Goal: Task Accomplishment & Management: Use online tool/utility

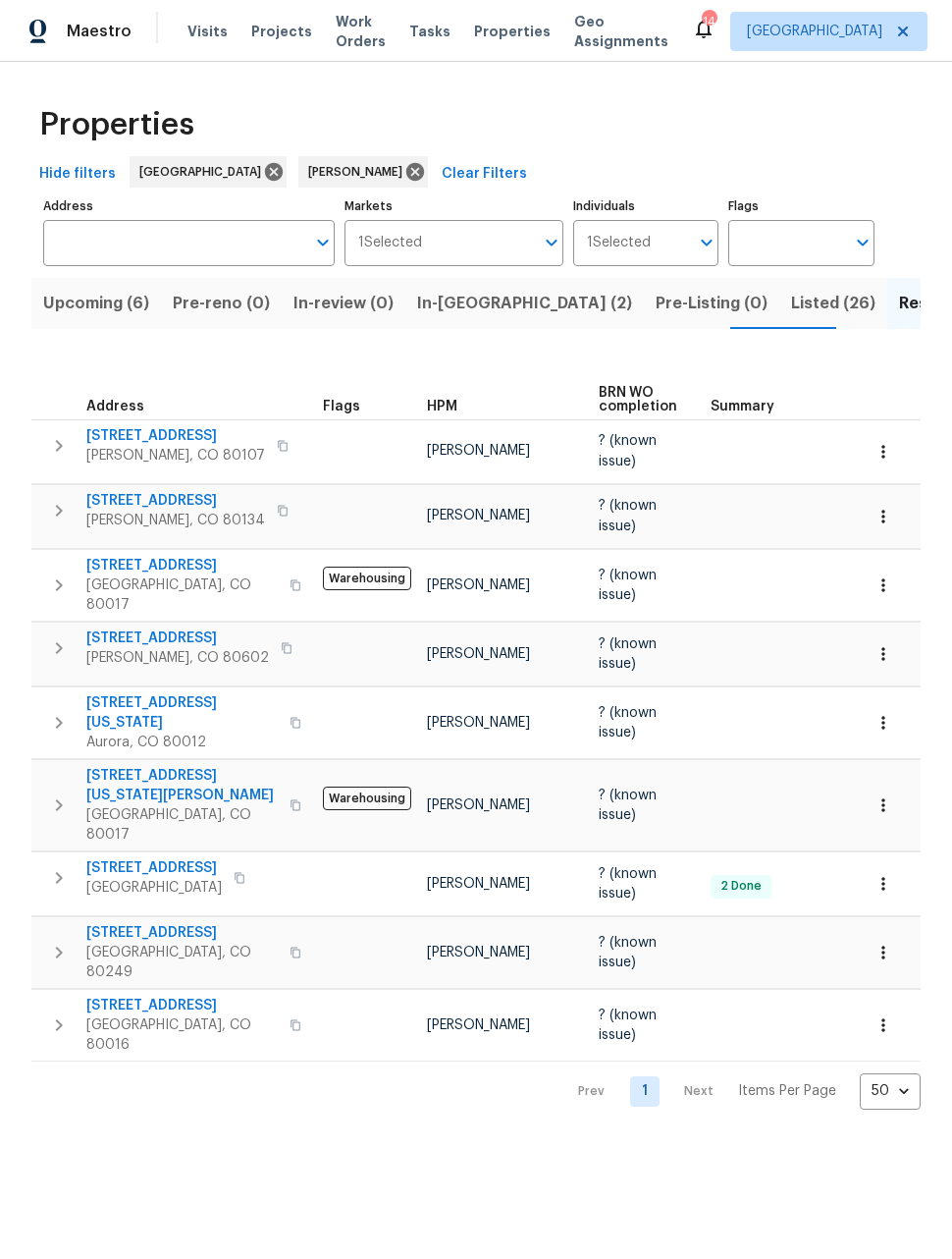
click at [915, 170] on div "Hide filters [GEOGRAPHIC_DATA] [PERSON_NAME] Clear Filters" at bounding box center [476, 174] width 889 height 36
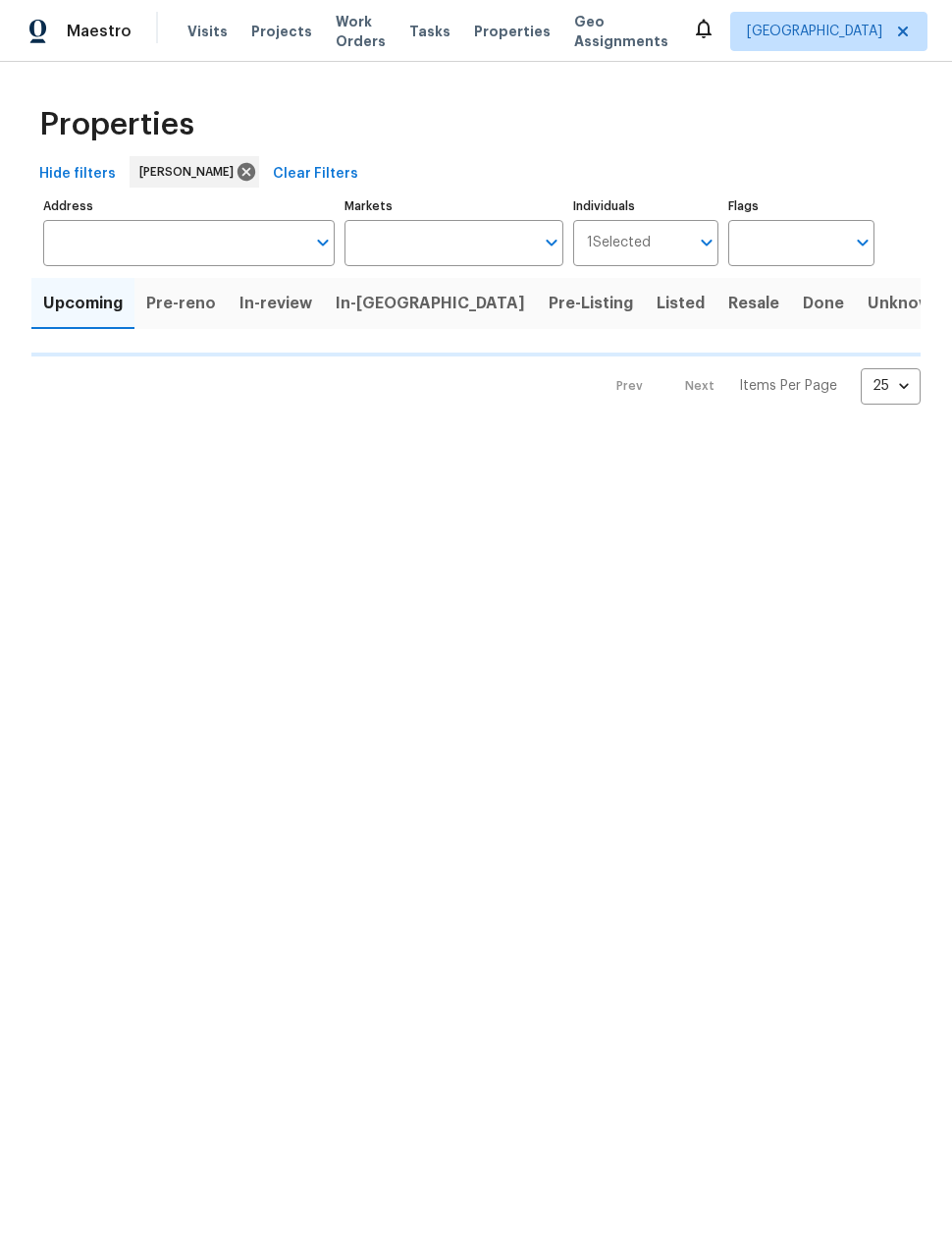
type input "50"
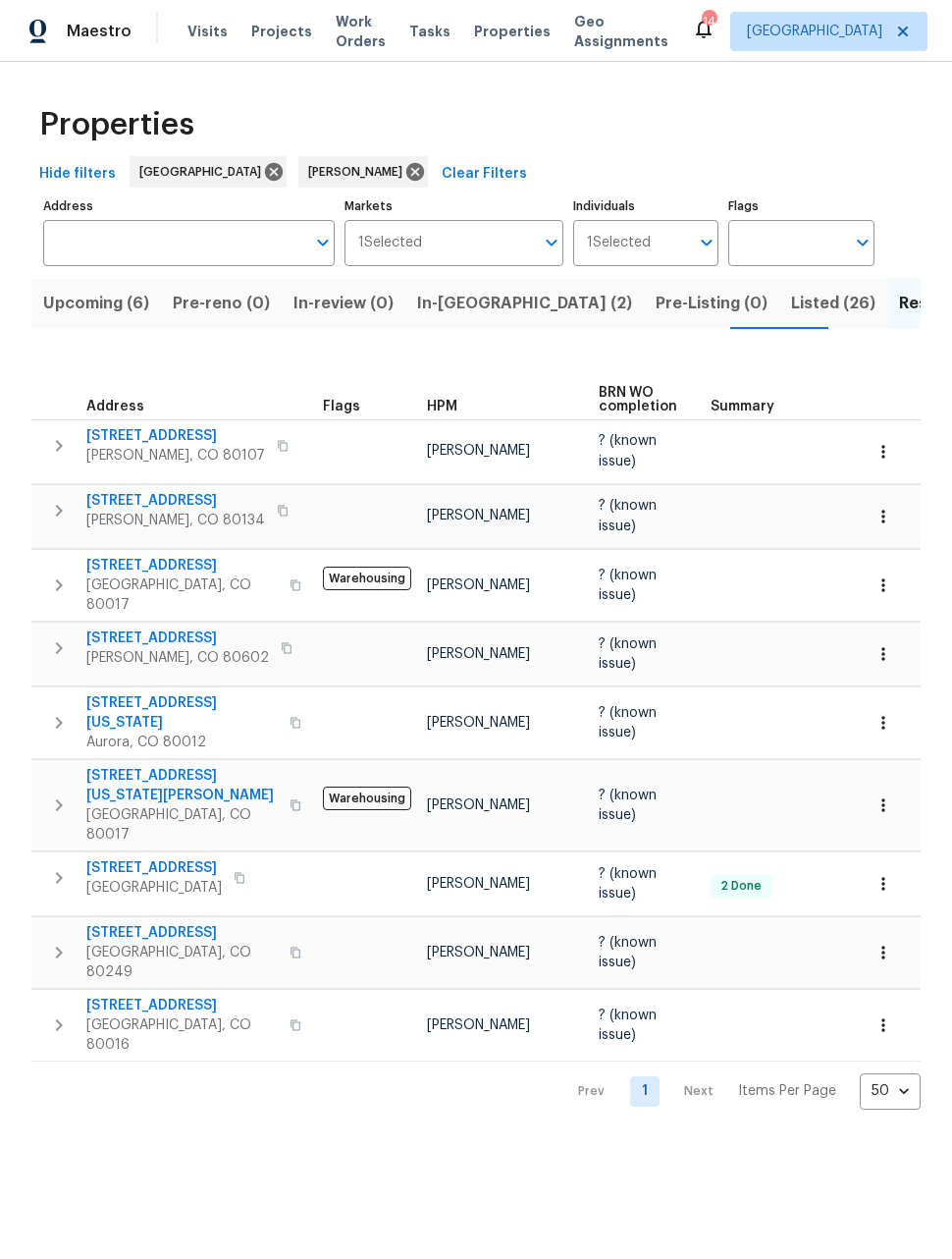
click at [792, 306] on span "Listed (26)" at bounding box center [833, 304] width 85 height 28
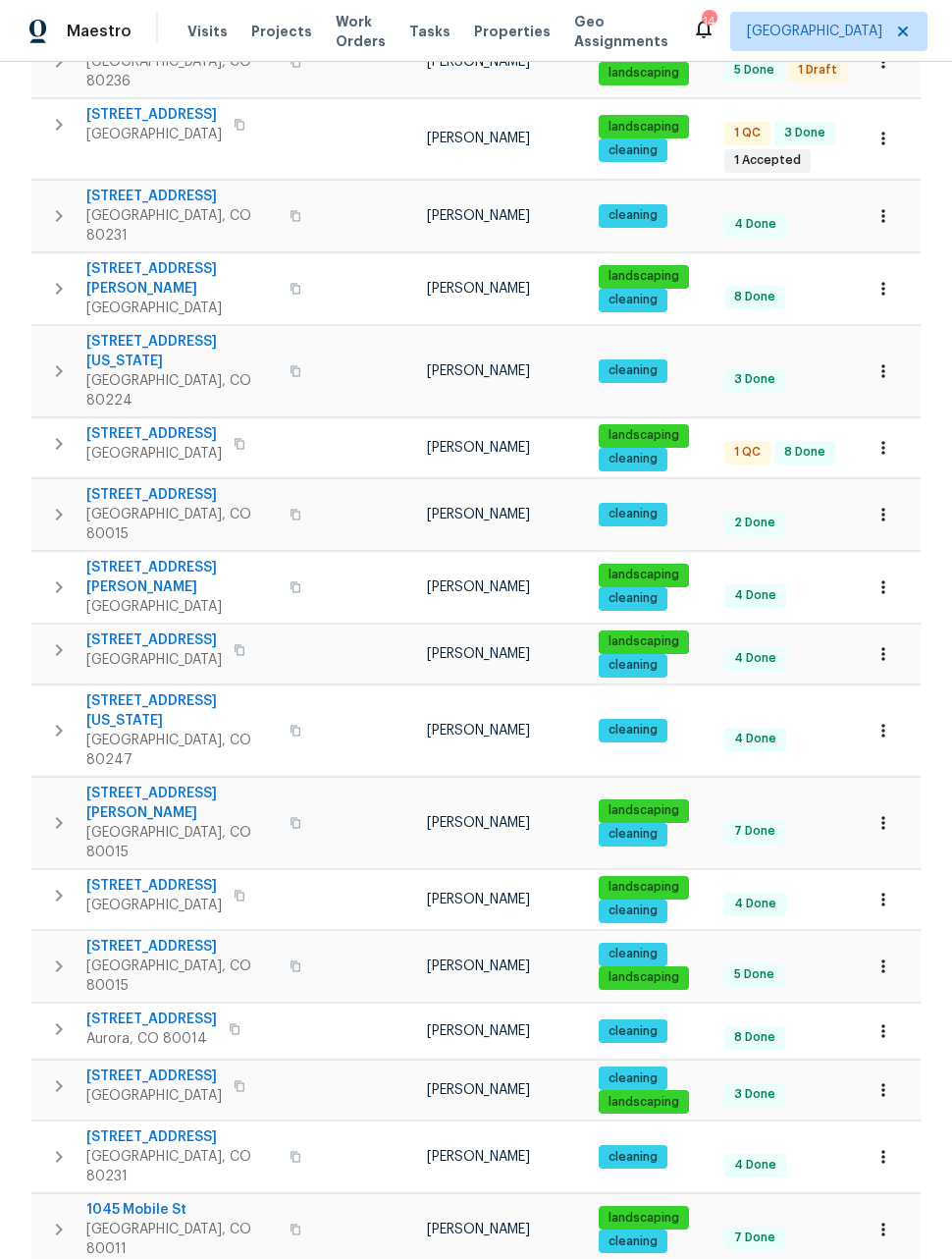
scroll to position [743, 0]
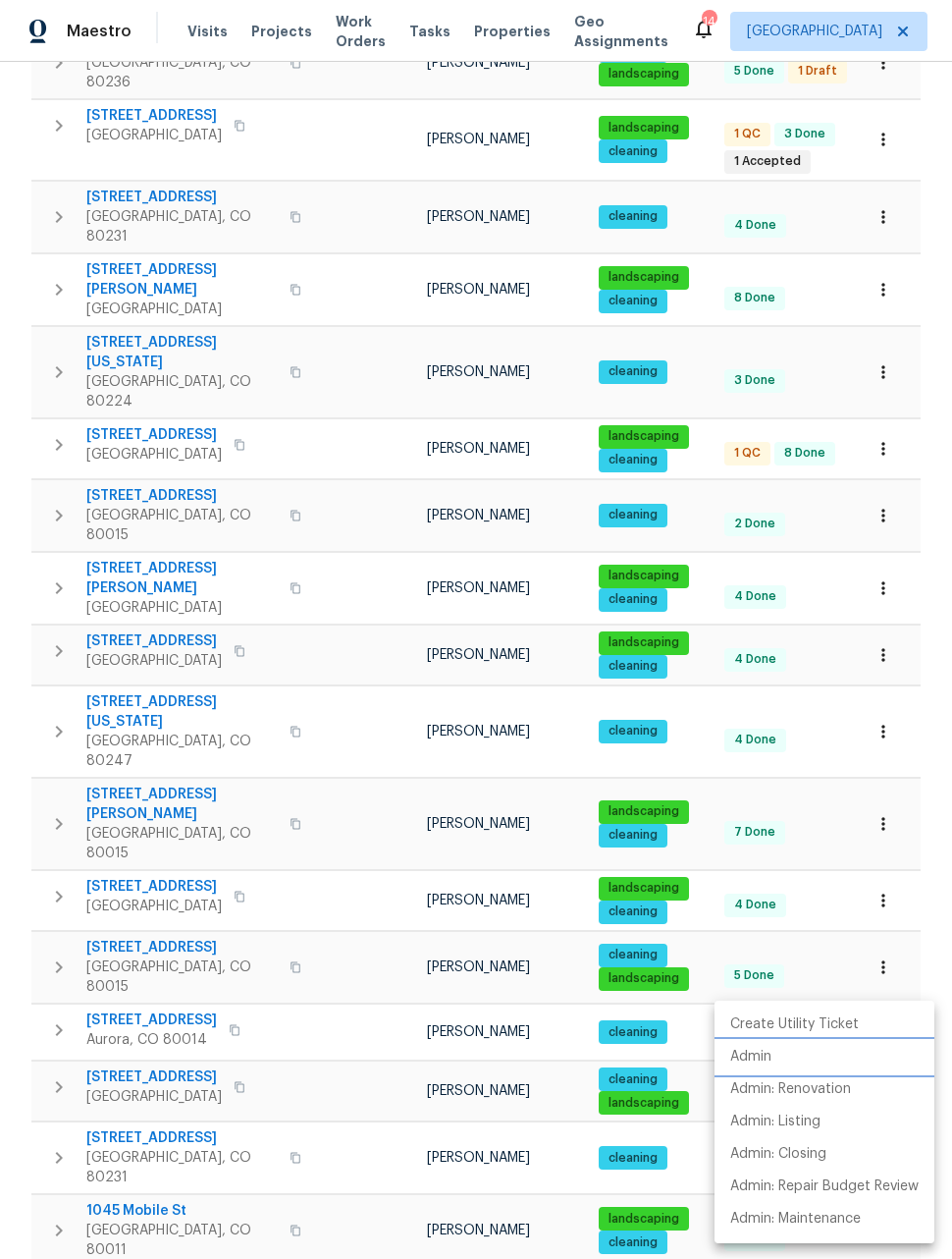
click at [758, 1064] on p "Admin" at bounding box center [751, 1057] width 41 height 21
click at [888, 481] on div at bounding box center [476, 629] width 952 height 1259
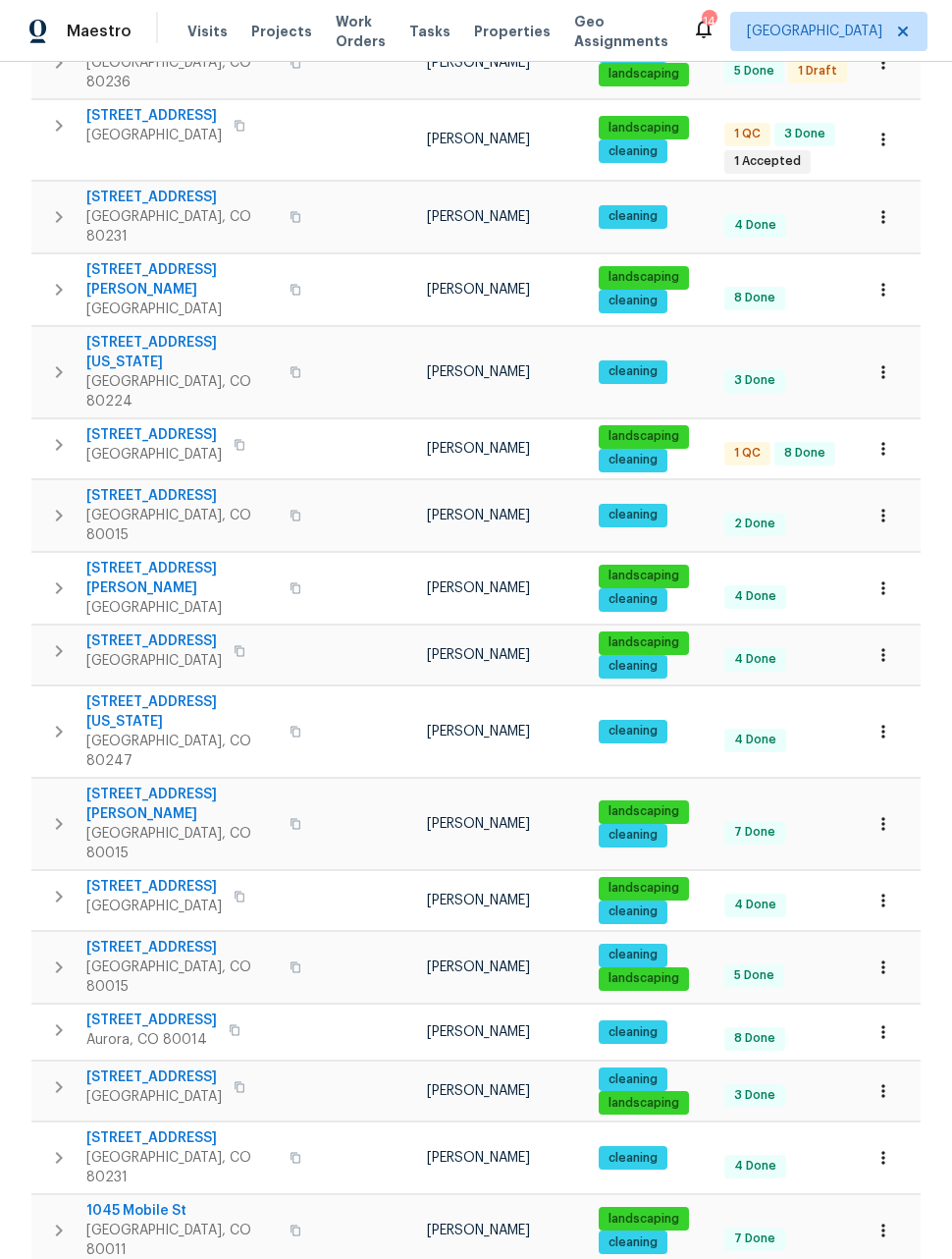
click at [882, 633] on button "button" at bounding box center [883, 654] width 43 height 43
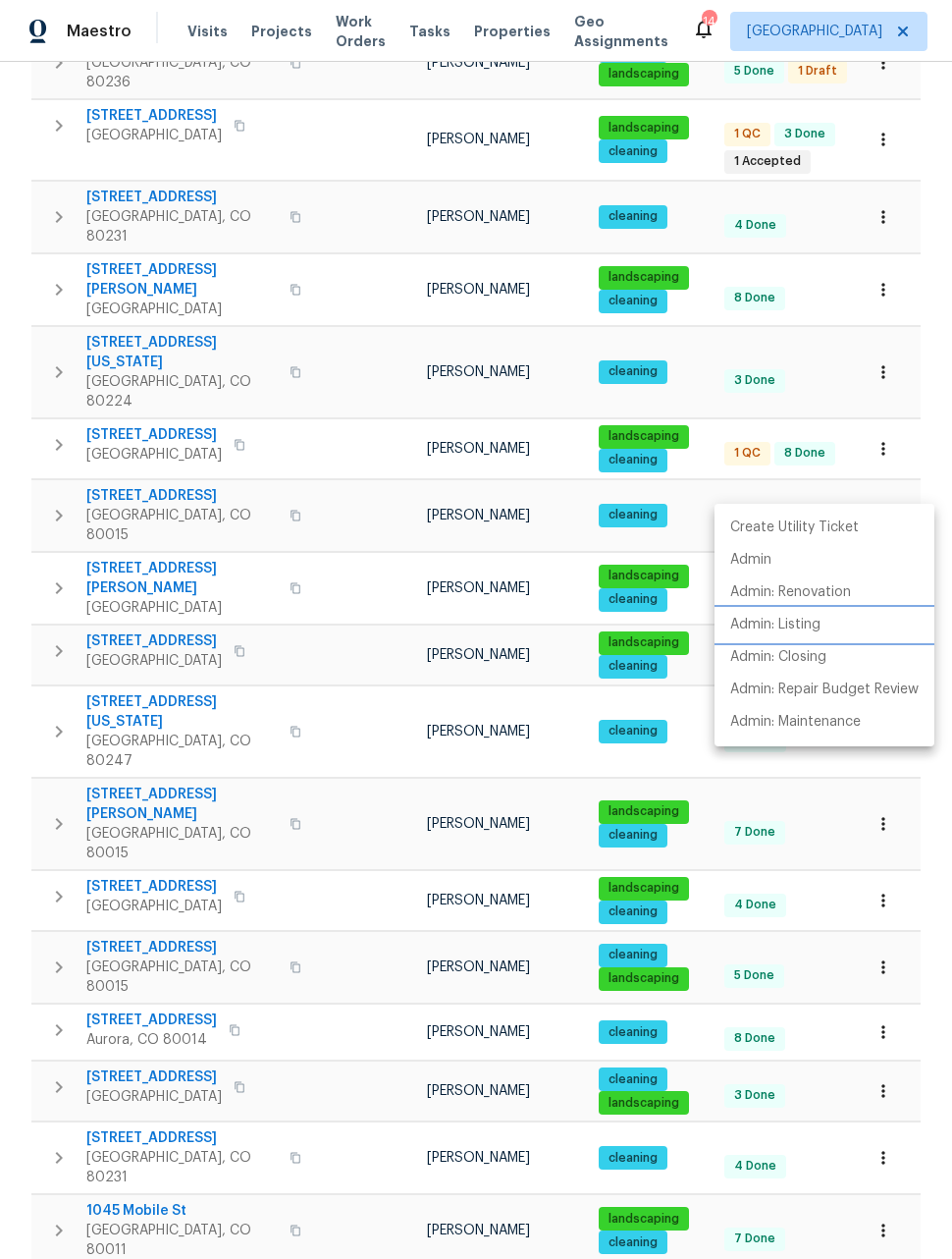
click at [785, 625] on p "Admin: Listing" at bounding box center [776, 625] width 91 height 21
click at [926, 425] on div at bounding box center [476, 629] width 952 height 1259
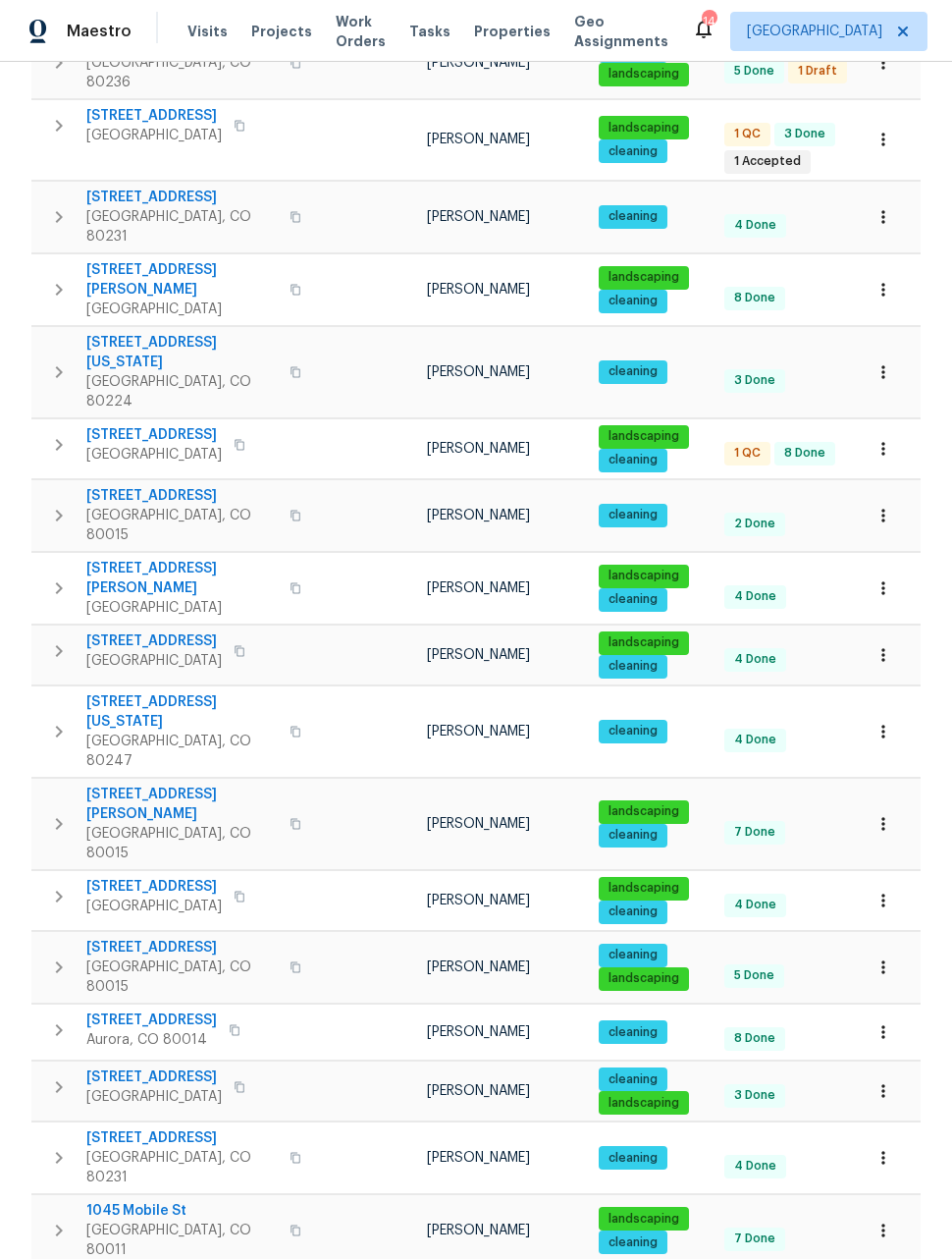
click at [925, 432] on div "Properties Hide filters Denver David Page Clear Filters Address Address Markets…" at bounding box center [476, 472] width 952 height 2305
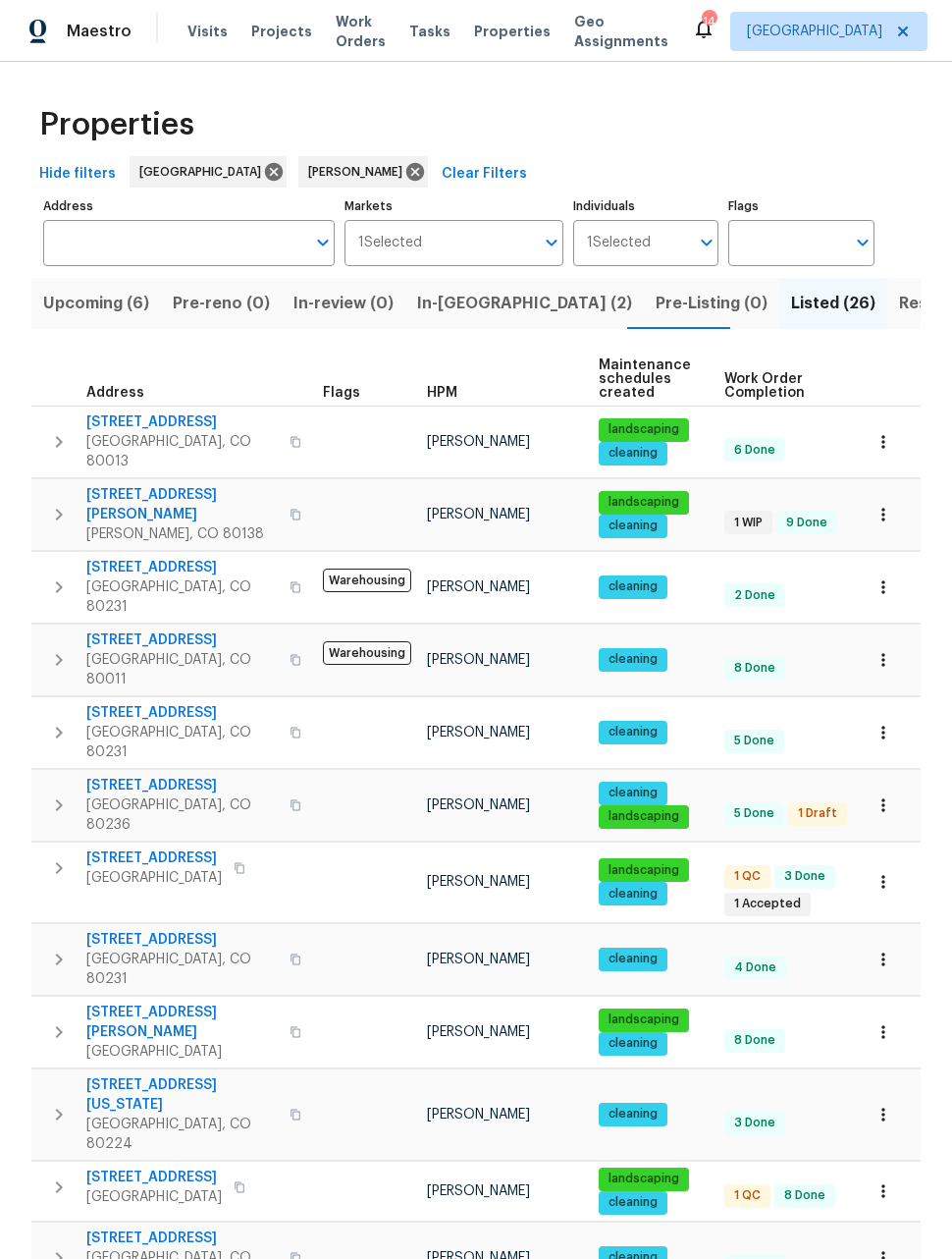
scroll to position [0, 0]
click at [883, 432] on icon "button" at bounding box center [883, 442] width 20 height 20
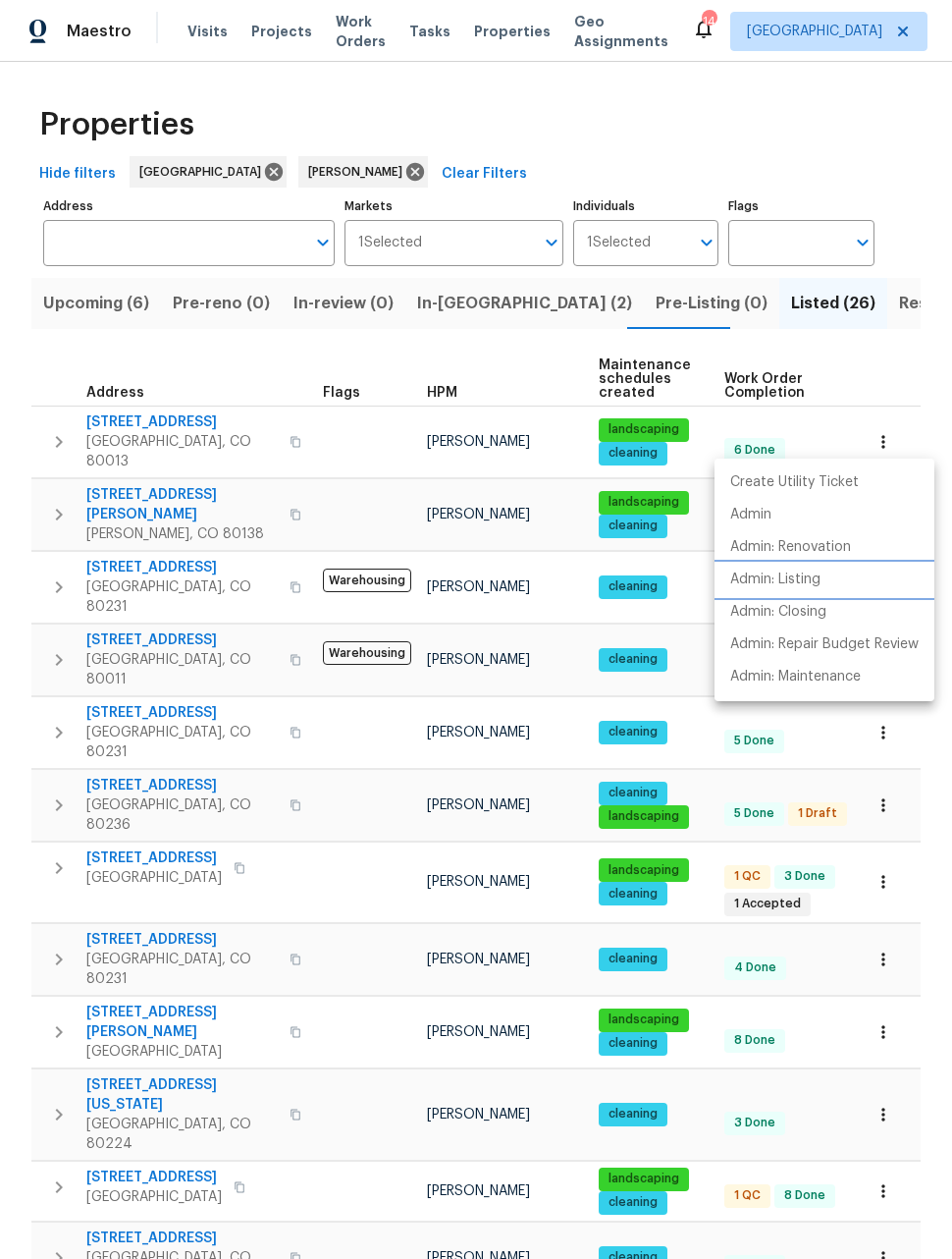
click at [800, 575] on p "Admin: Listing" at bounding box center [776, 579] width 91 height 21
click at [889, 373] on div at bounding box center [476, 629] width 952 height 1259
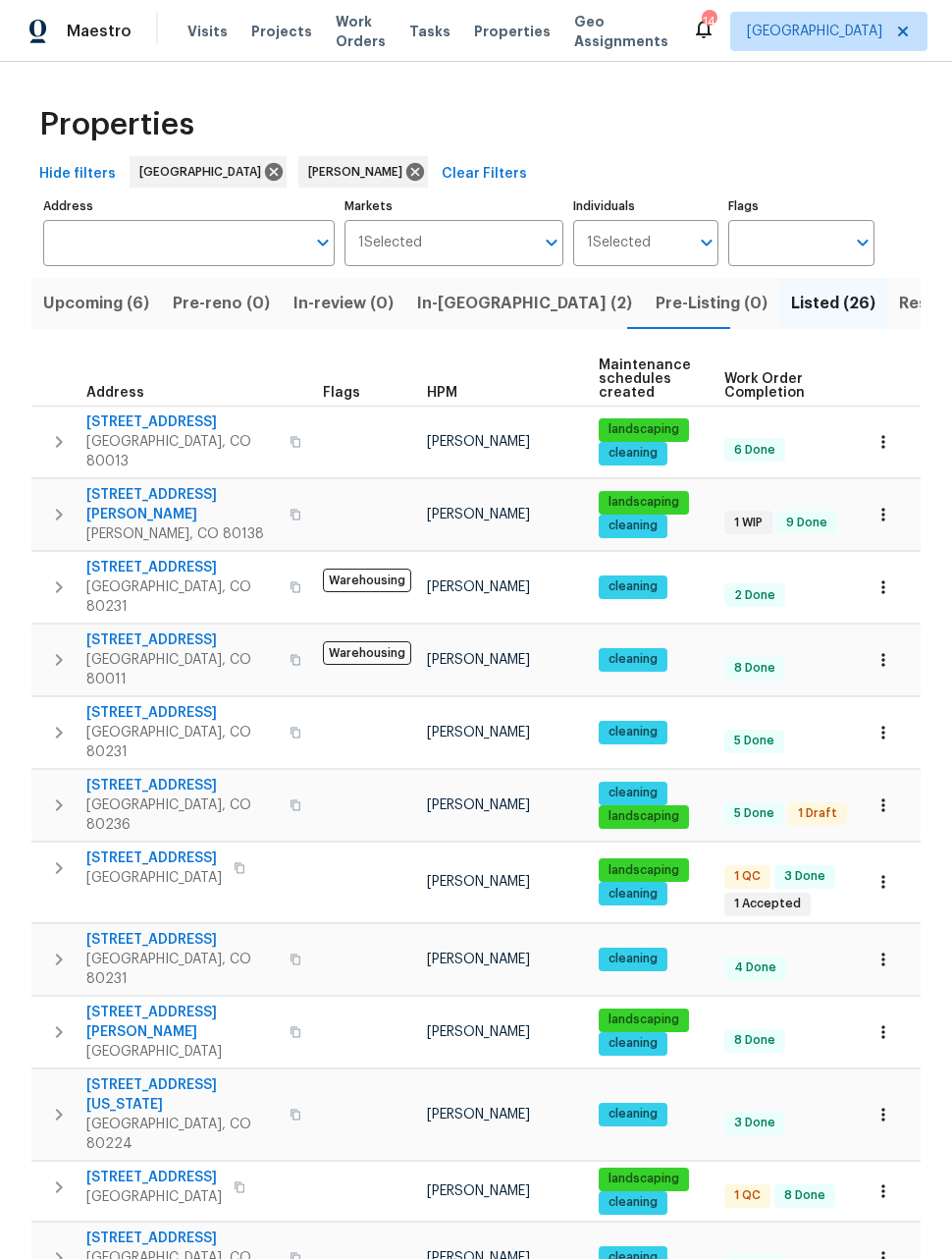
click at [886, 795] on icon "button" at bounding box center [883, 805] width 20 height 20
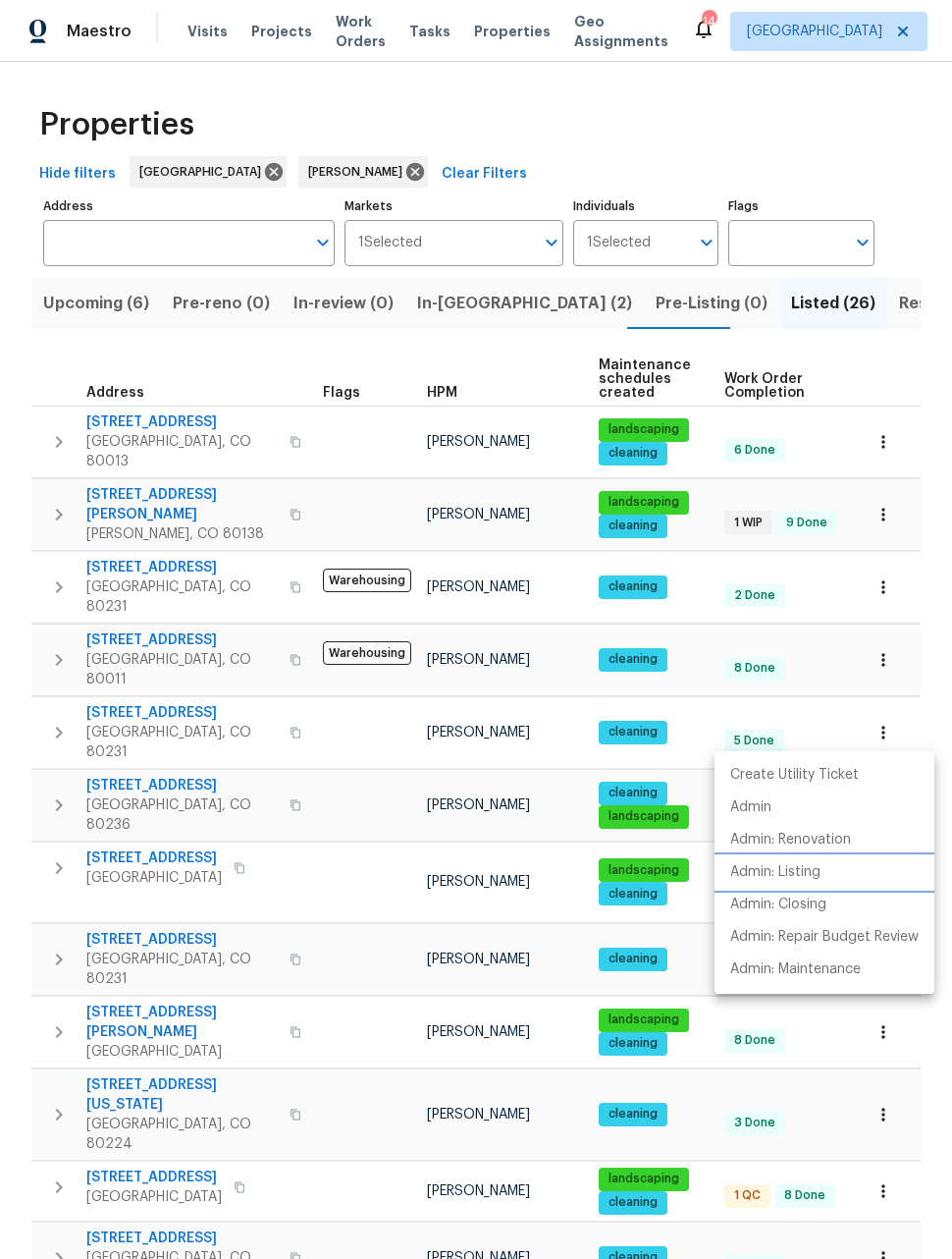
click at [793, 875] on p "Admin: Listing" at bounding box center [776, 872] width 91 height 21
click at [32, 660] on div at bounding box center [476, 629] width 952 height 1259
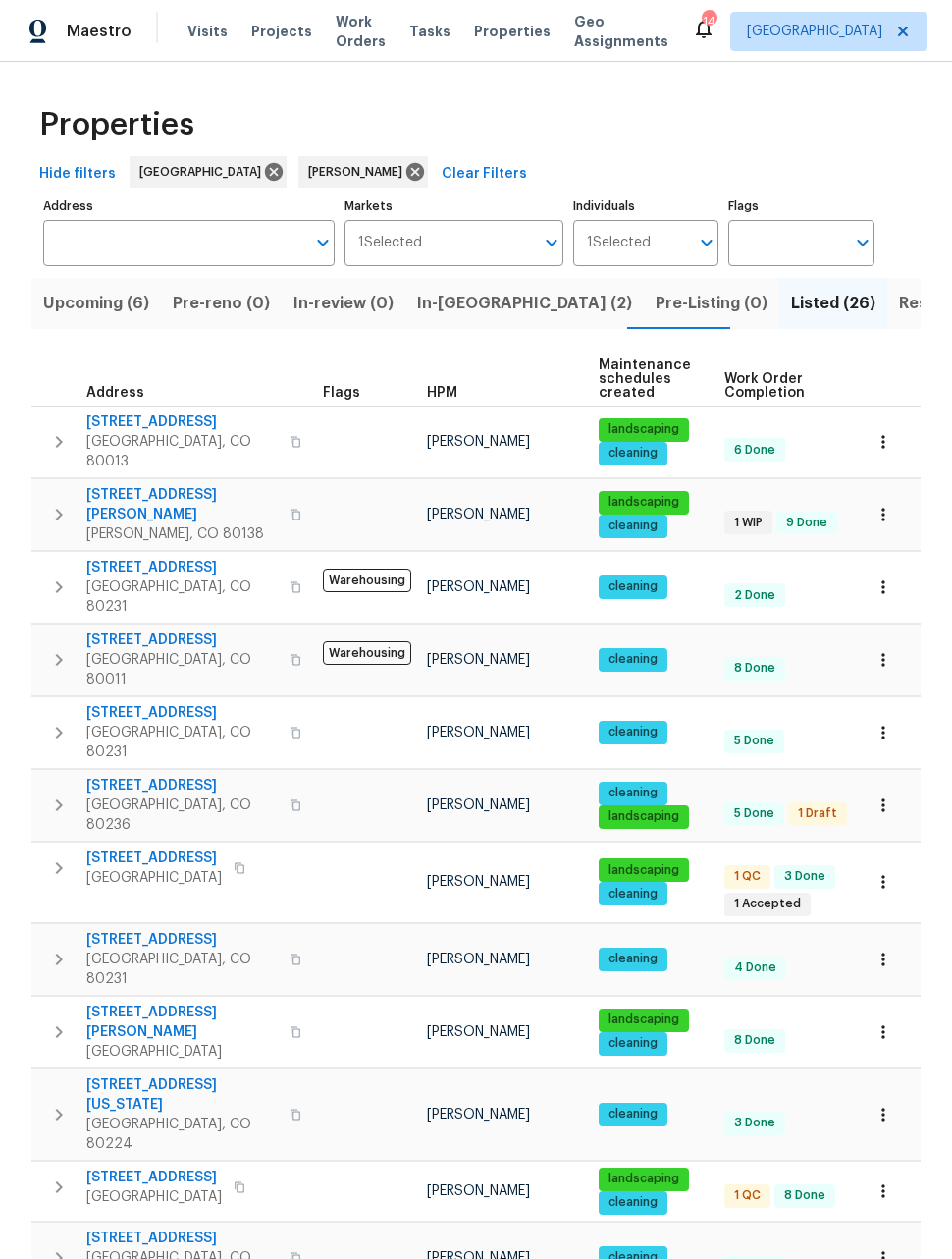
click at [885, 872] on icon "button" at bounding box center [883, 882] width 20 height 20
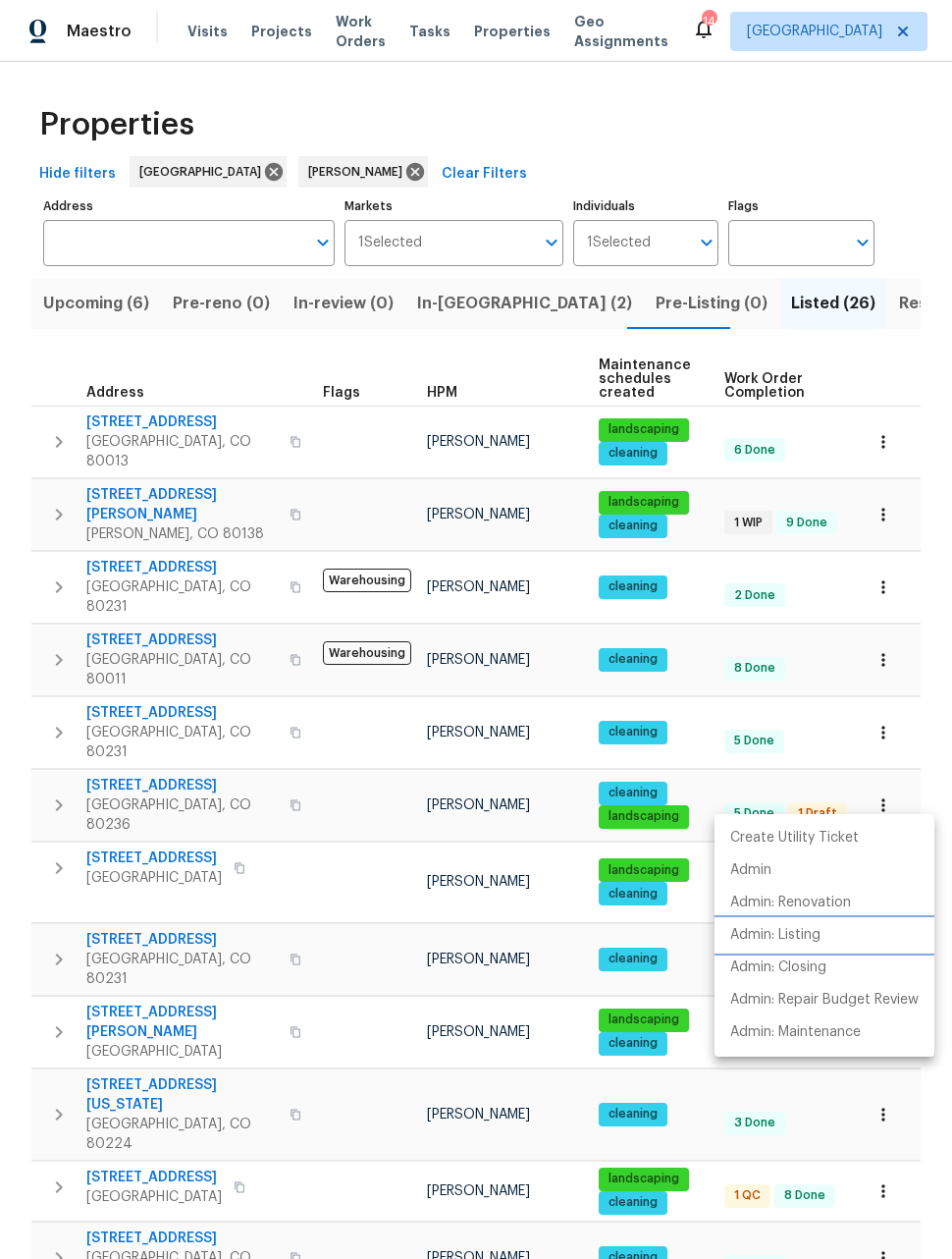
click at [796, 935] on p "Admin: Listing" at bounding box center [776, 935] width 91 height 21
click at [922, 724] on div at bounding box center [476, 629] width 952 height 1259
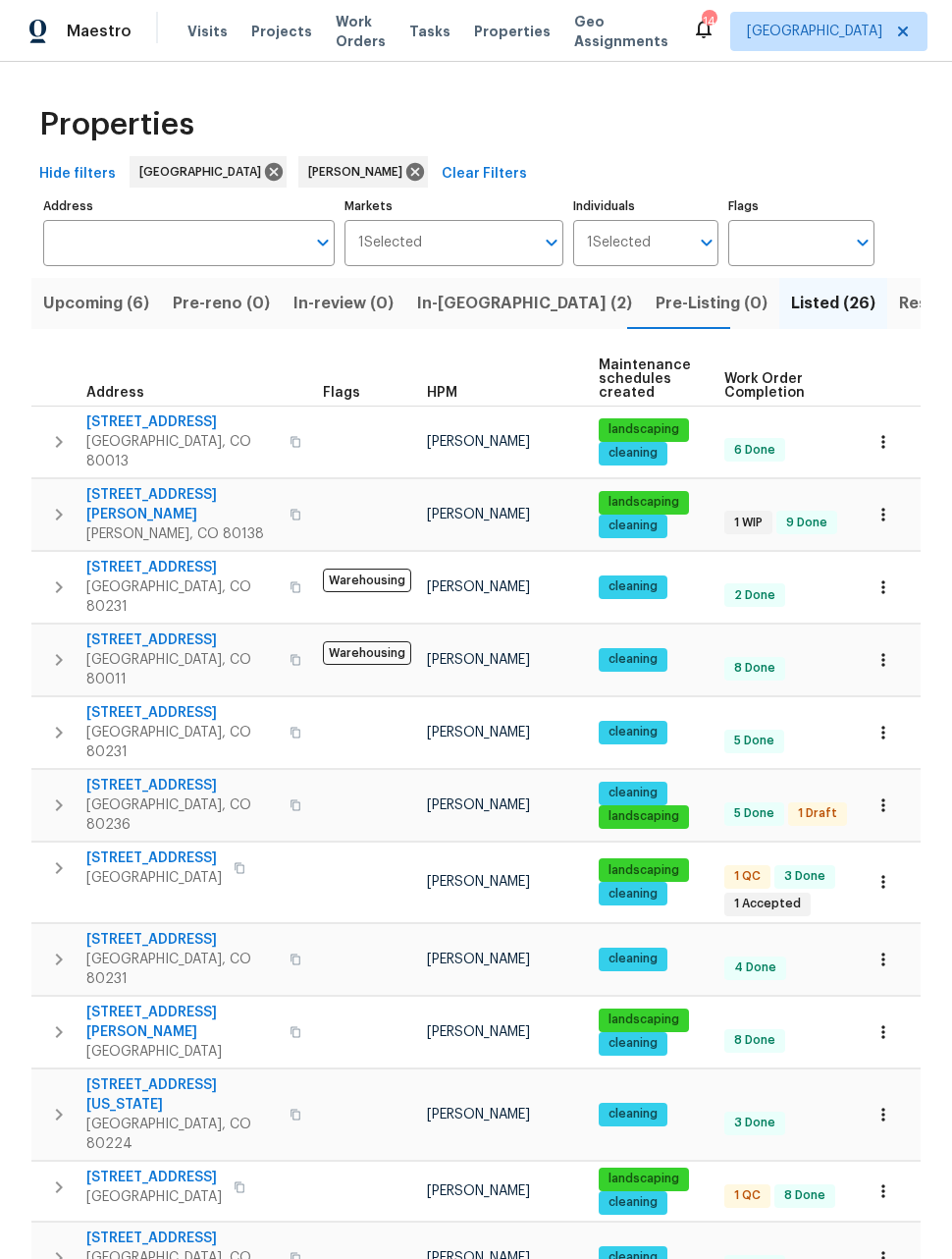
click at [894, 1010] on button "button" at bounding box center [883, 1031] width 43 height 43
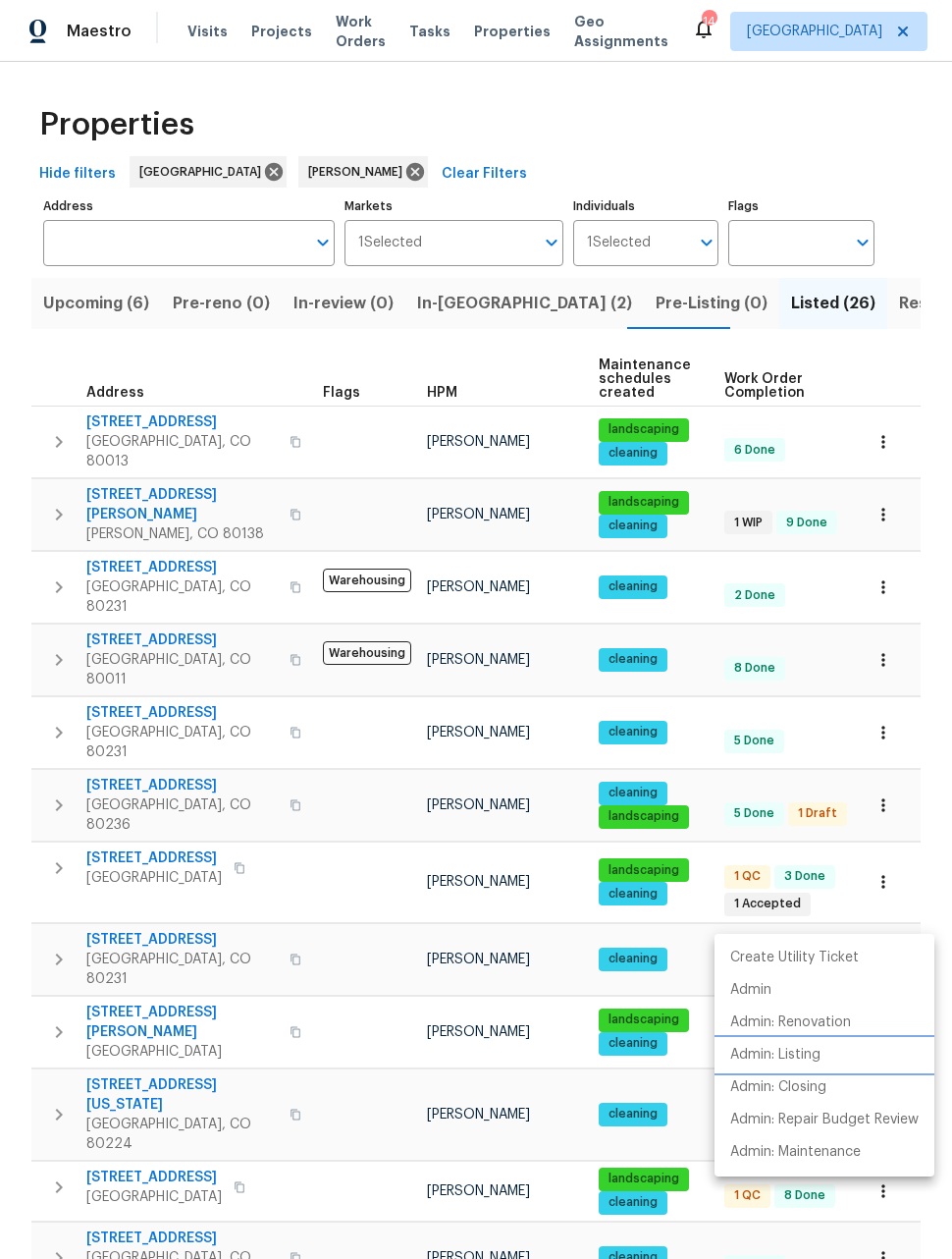
click at [796, 1050] on p "Admin: Listing" at bounding box center [776, 1055] width 91 height 21
click at [931, 908] on div at bounding box center [476, 629] width 952 height 1259
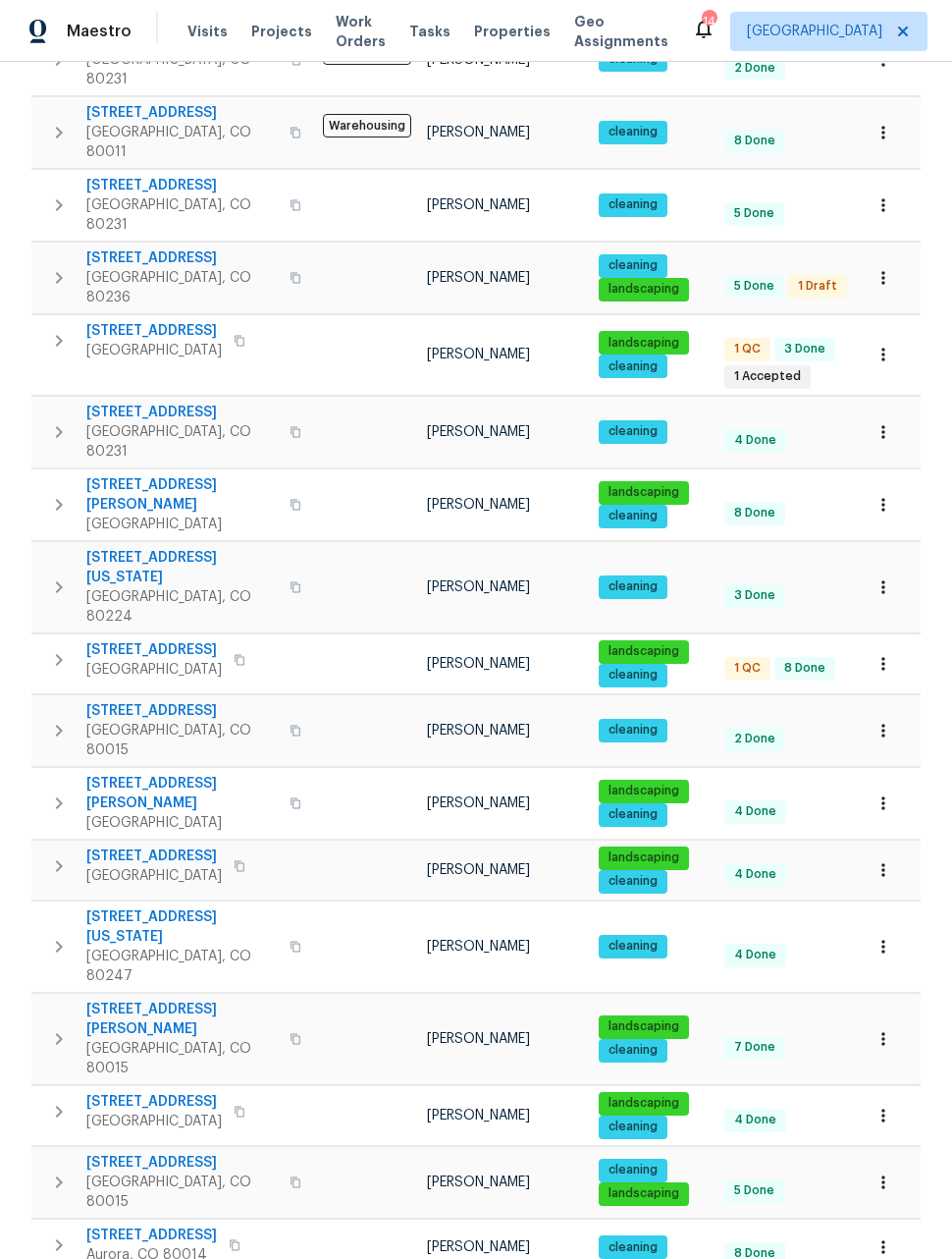
scroll to position [527, 0]
click at [886, 793] on icon "button" at bounding box center [883, 803] width 20 height 20
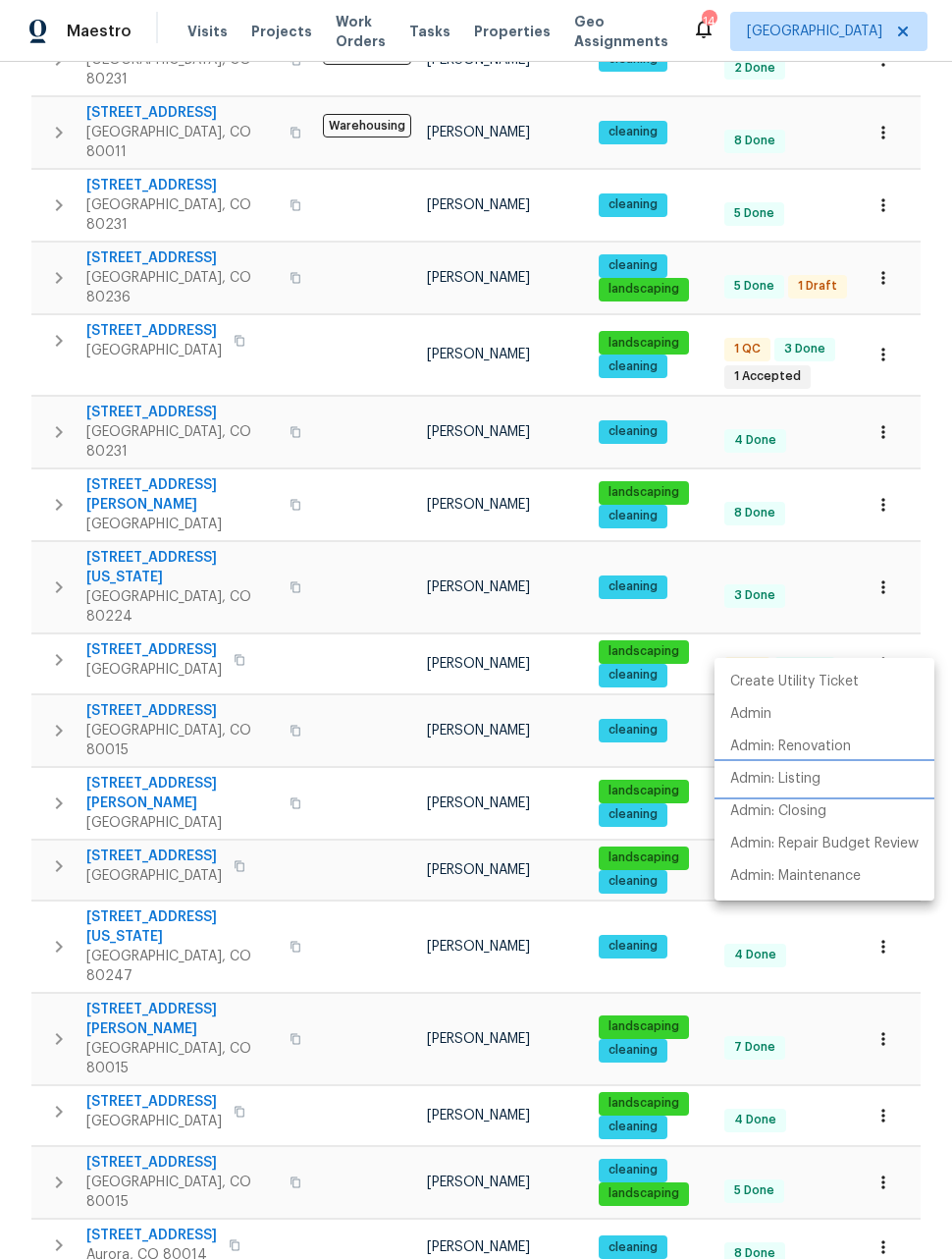
click at [793, 785] on p "Admin: Listing" at bounding box center [776, 779] width 91 height 21
click at [929, 1015] on div at bounding box center [476, 629] width 952 height 1259
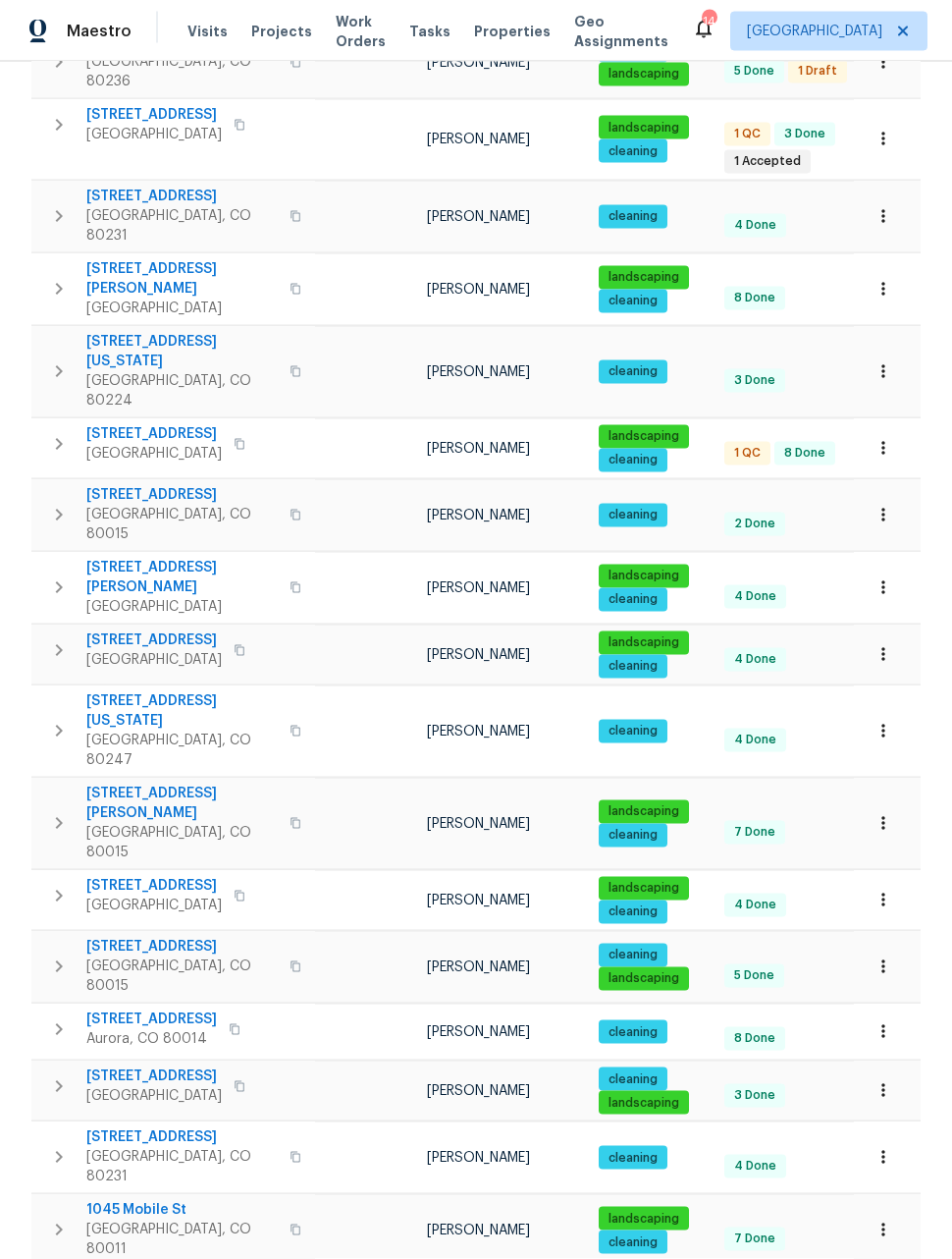
scroll to position [64, 0]
click at [881, 802] on button "button" at bounding box center [883, 823] width 43 height 43
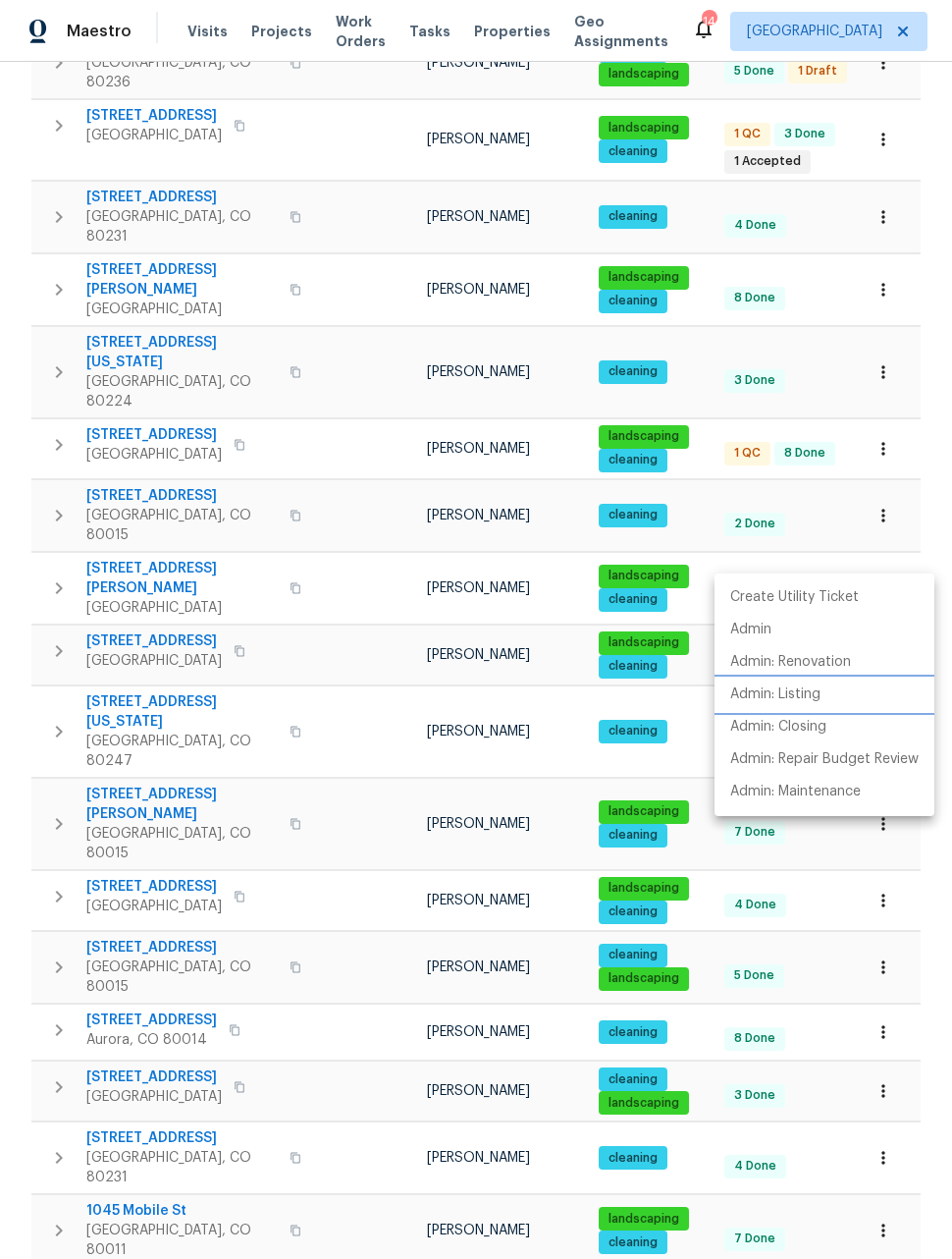
click at [806, 692] on p "Admin: Listing" at bounding box center [776, 694] width 91 height 21
click at [928, 954] on div at bounding box center [476, 629] width 952 height 1259
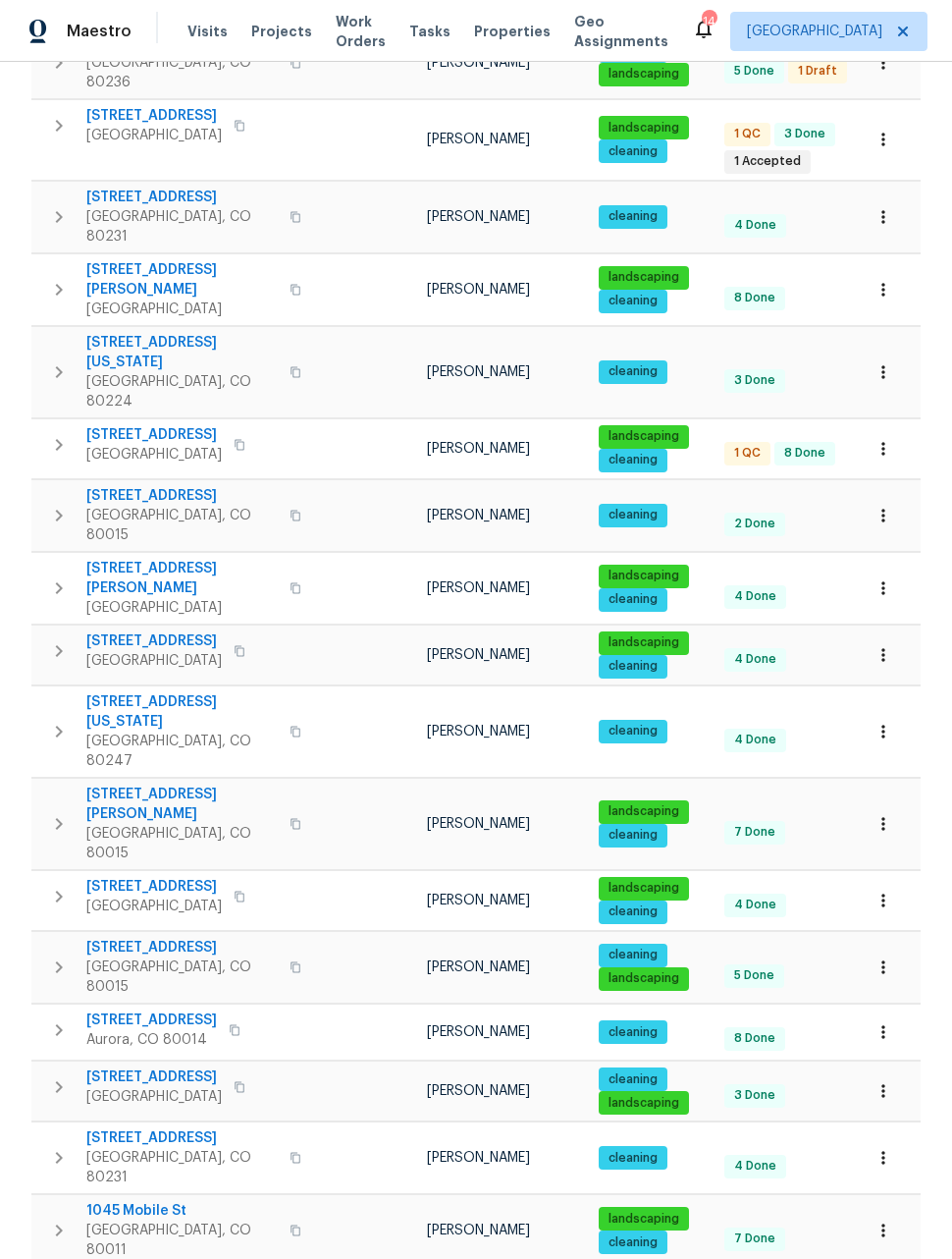
click at [891, 957] on icon "button" at bounding box center [883, 967] width 20 height 20
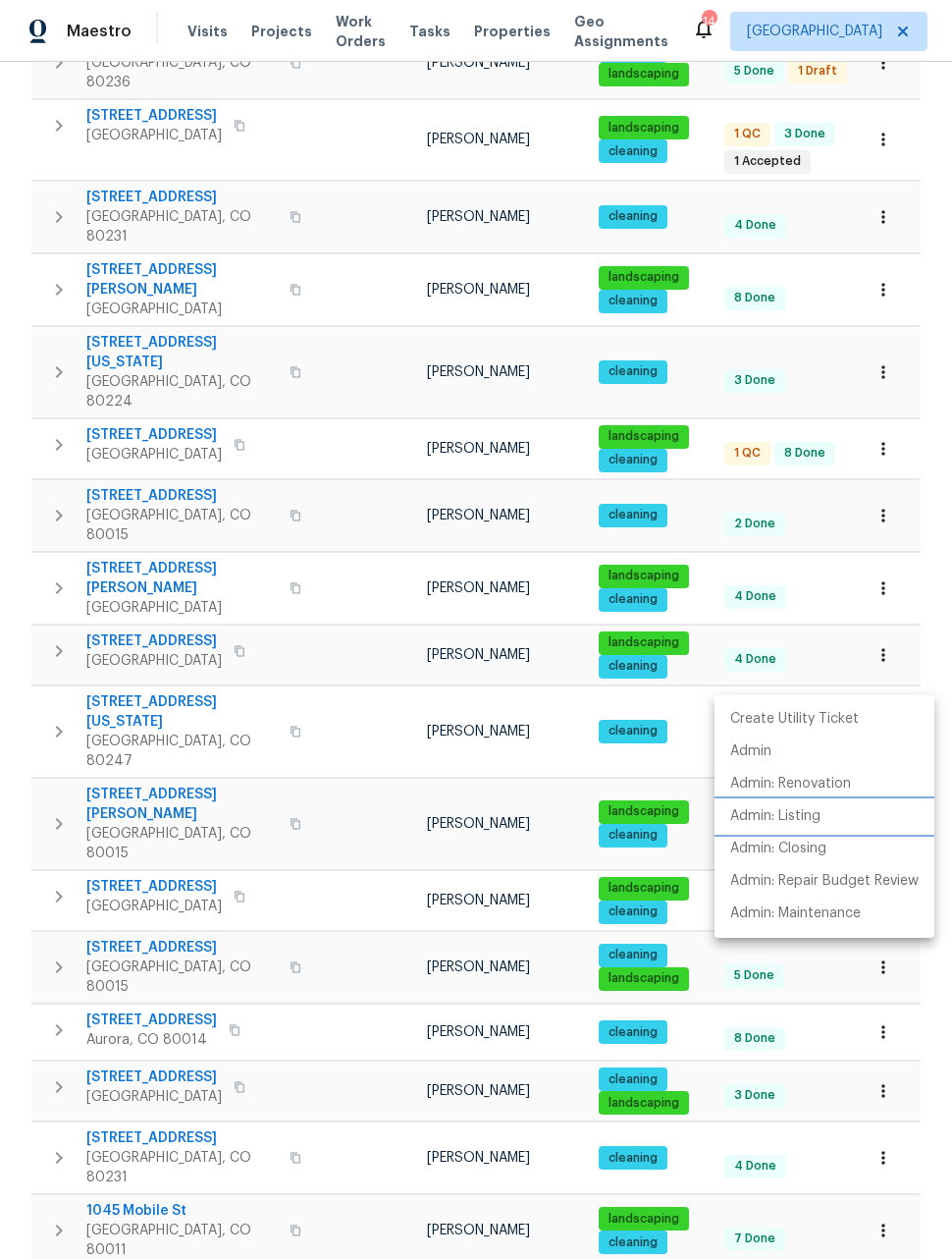
click at [782, 820] on p "Admin: Listing" at bounding box center [776, 816] width 91 height 21
click at [927, 642] on div at bounding box center [476, 629] width 952 height 1259
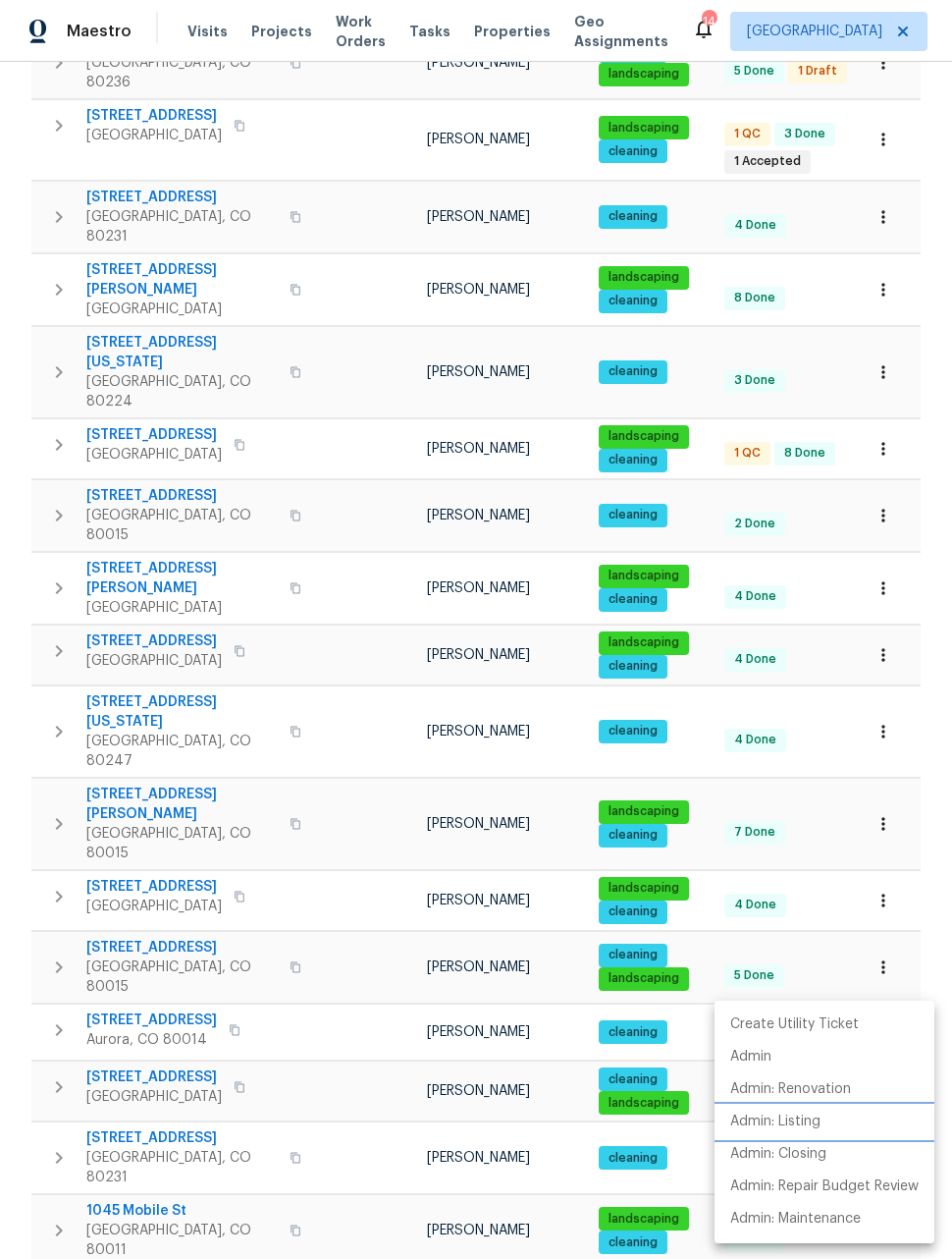
click at [799, 1126] on p "Admin: Listing" at bounding box center [776, 1121] width 91 height 21
click at [393, 1219] on div at bounding box center [476, 629] width 952 height 1259
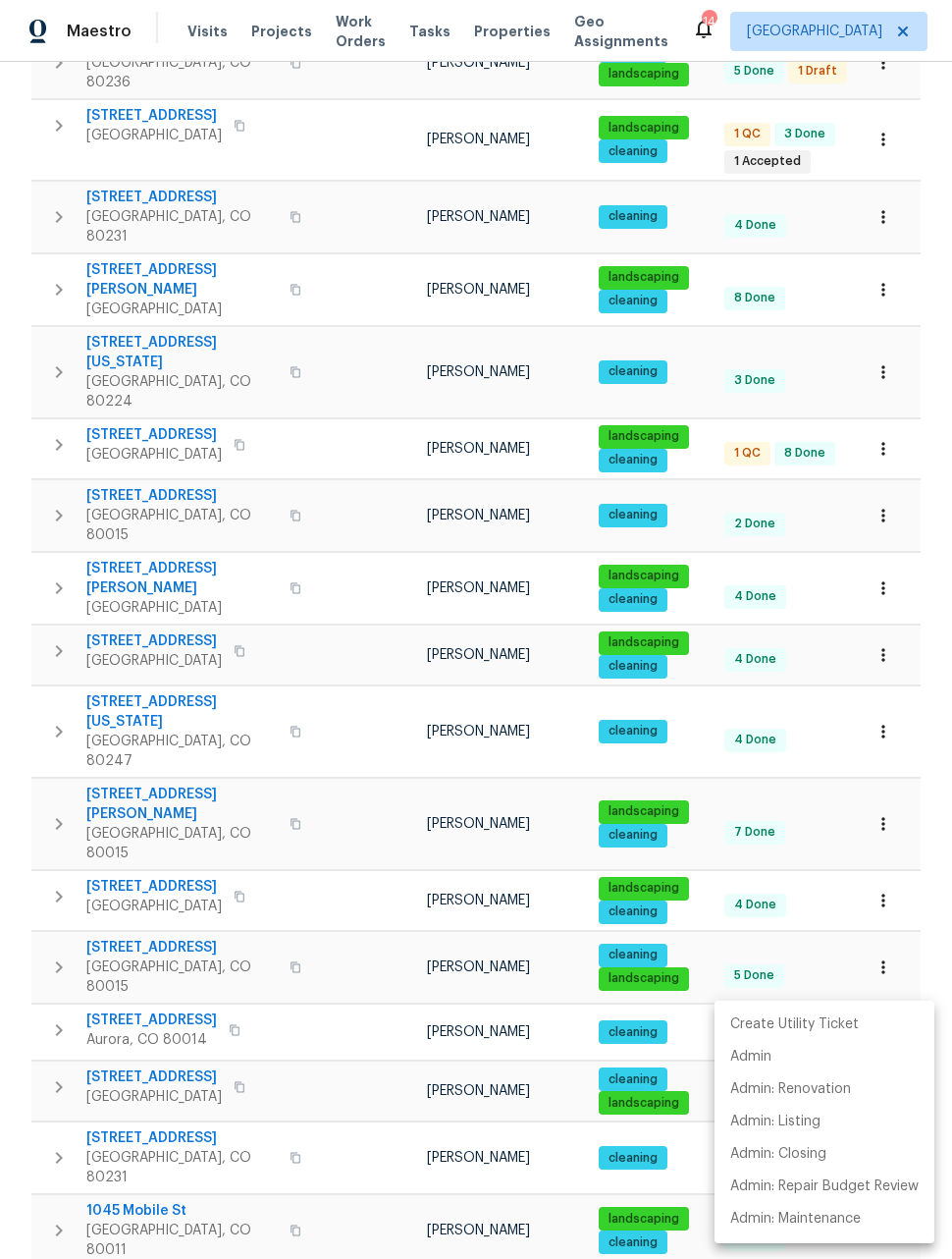
click at [501, 1206] on div at bounding box center [476, 629] width 952 height 1259
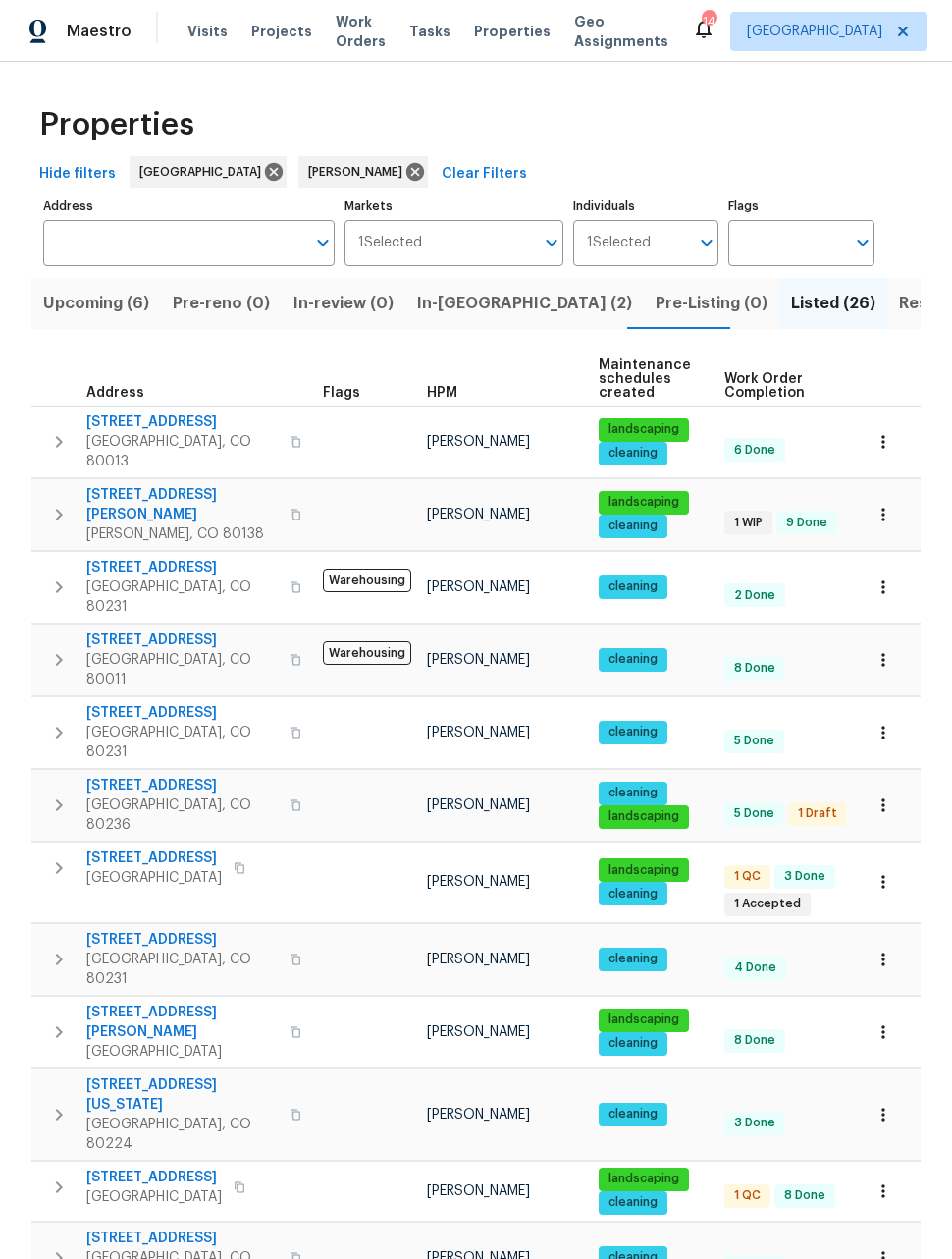
scroll to position [0, 0]
click at [73, 290] on span "Upcoming (6)" at bounding box center [96, 304] width 106 height 28
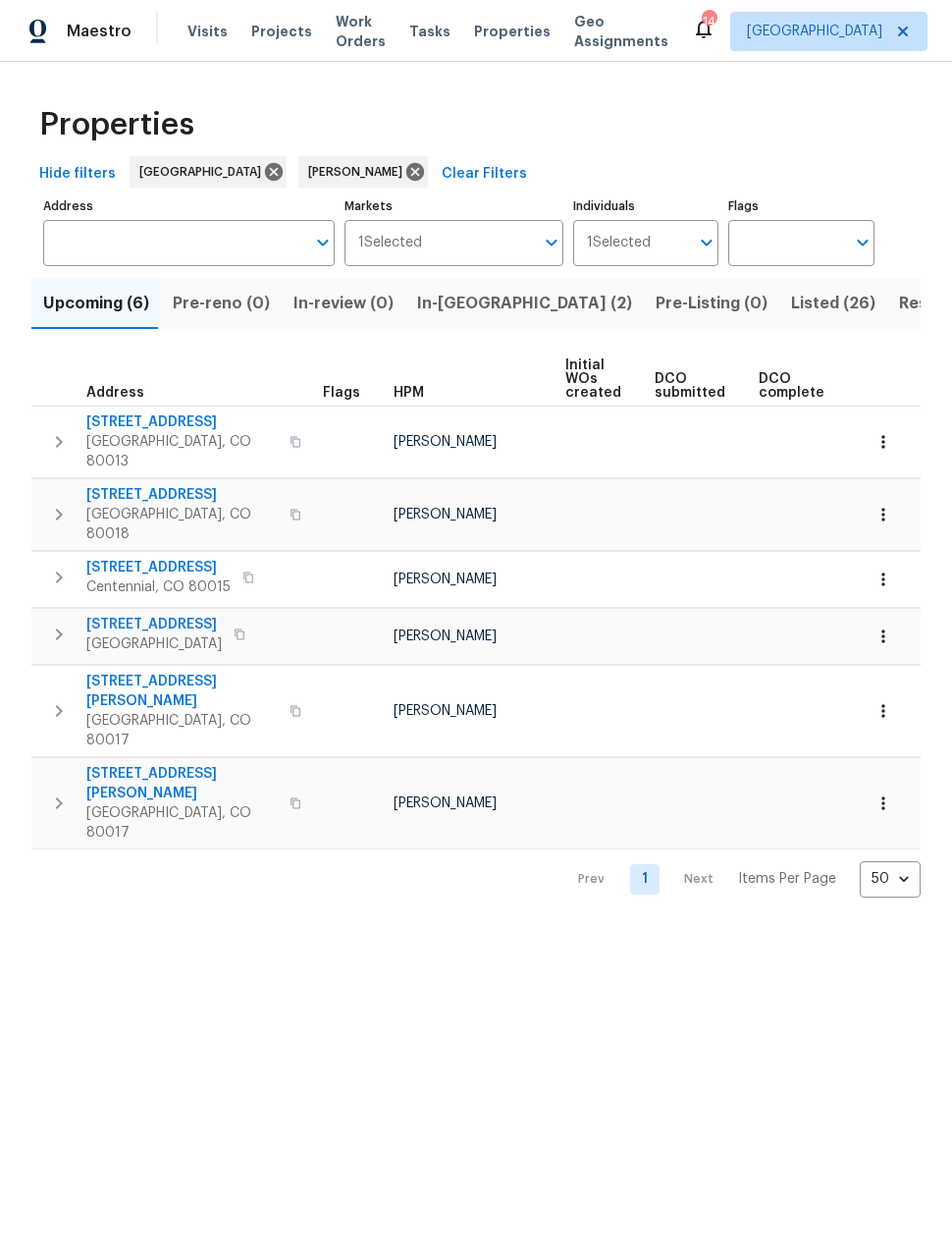
click at [881, 626] on icon "button" at bounding box center [883, 636] width 20 height 20
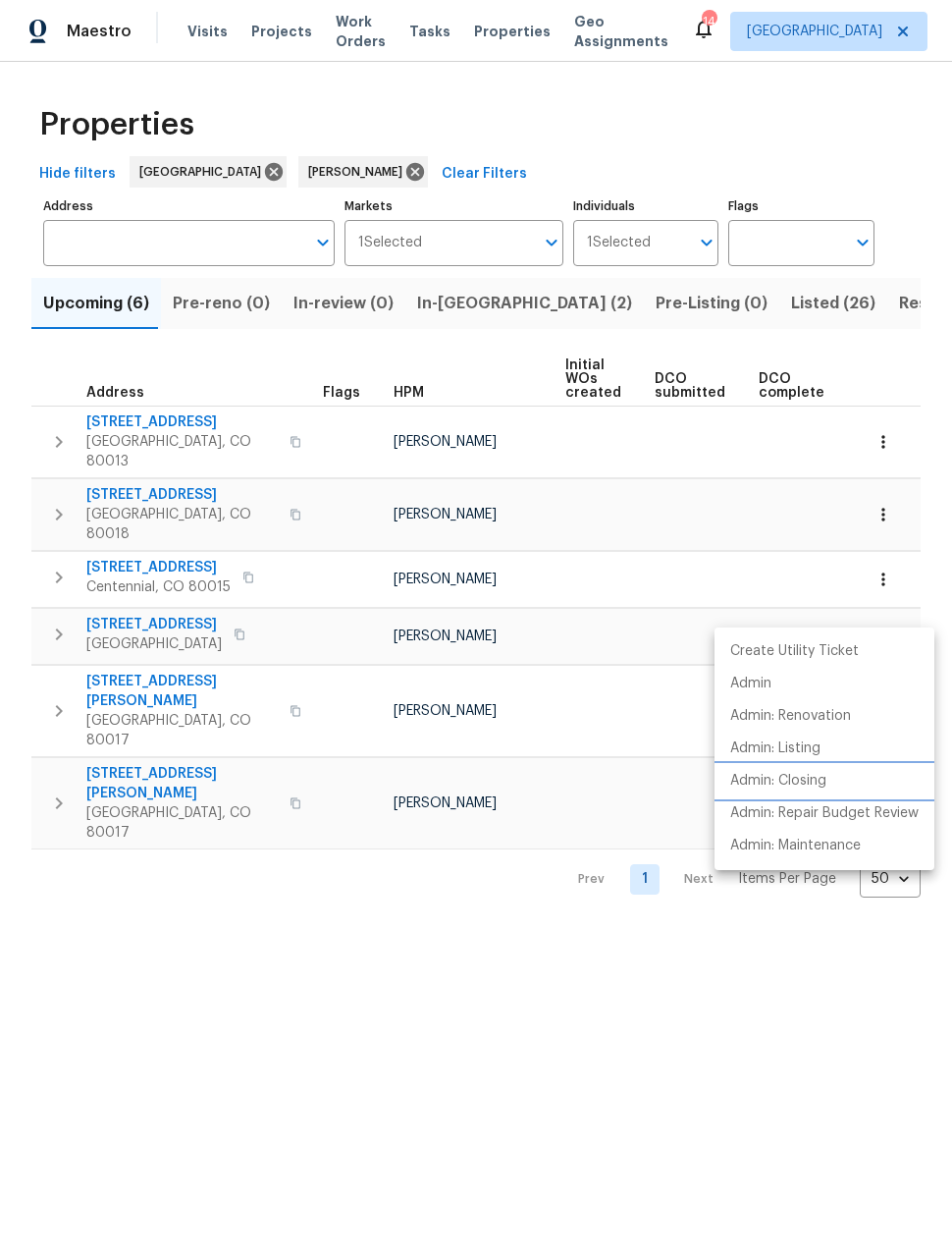
click at [806, 786] on p "Admin: Closing" at bounding box center [779, 781] width 97 height 21
click at [648, 1044] on div at bounding box center [476, 629] width 952 height 1259
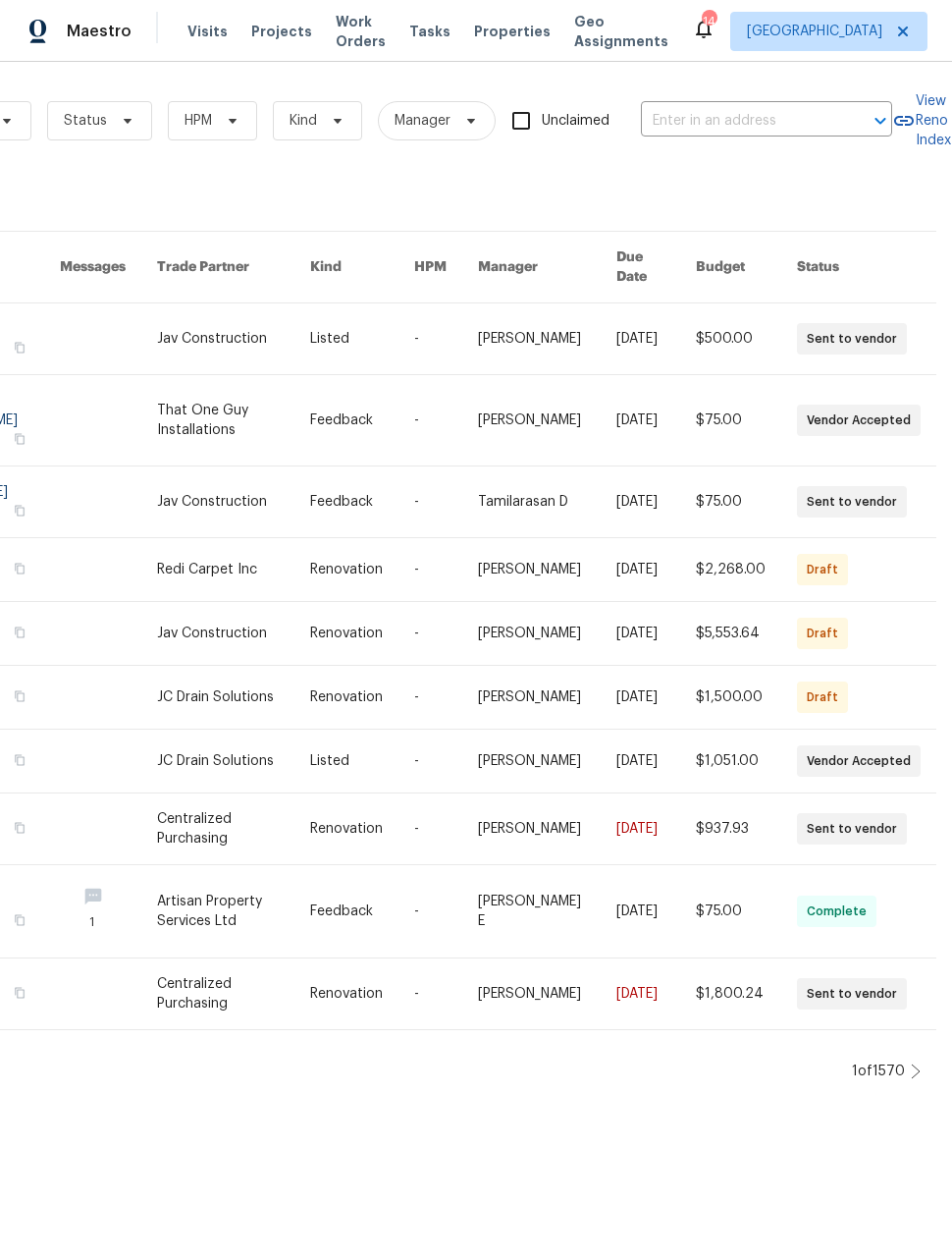
scroll to position [0, 189]
click at [918, 1064] on icon at bounding box center [916, 1072] width 10 height 16
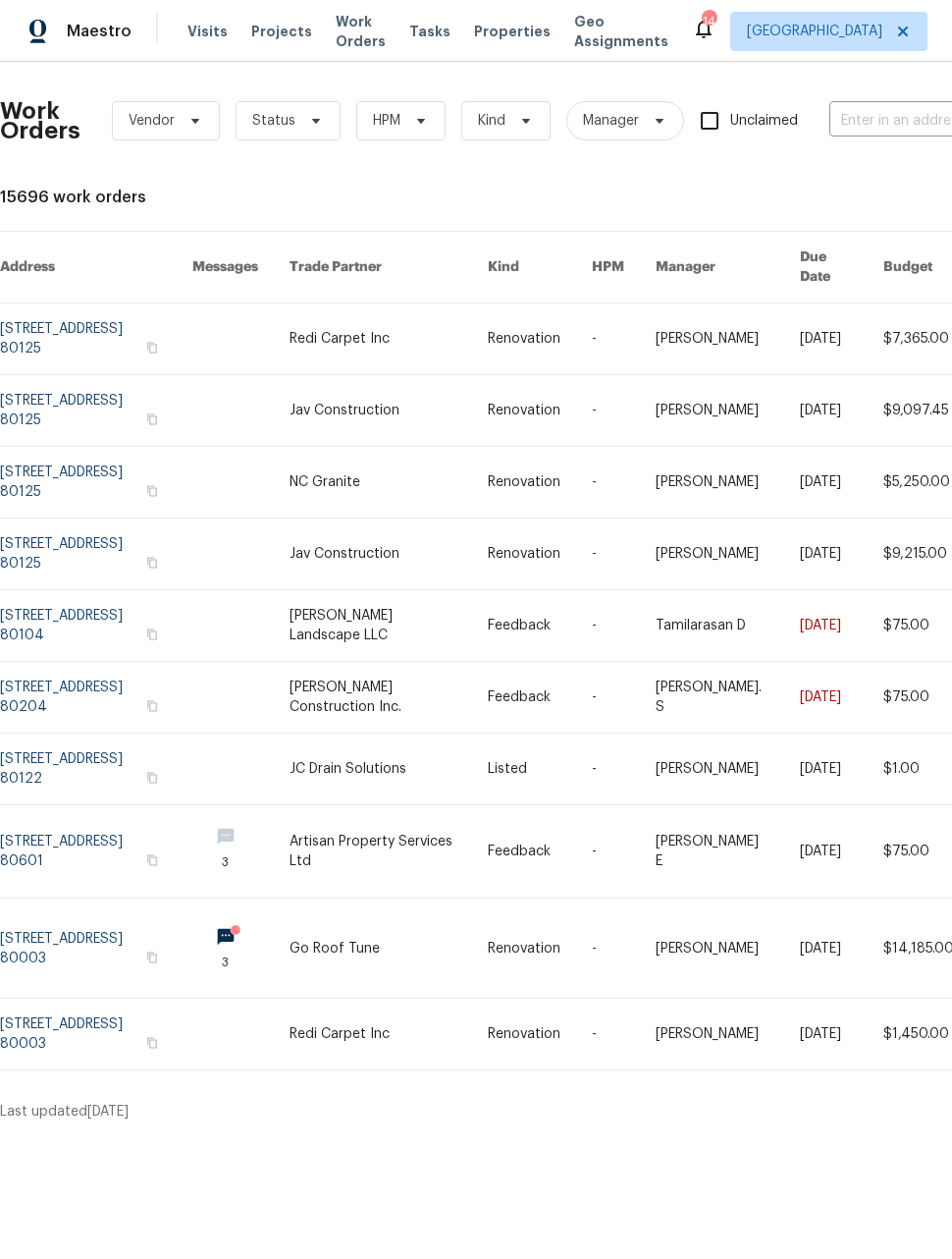
scroll to position [0, 0]
click at [123, 600] on link at bounding box center [96, 625] width 192 height 71
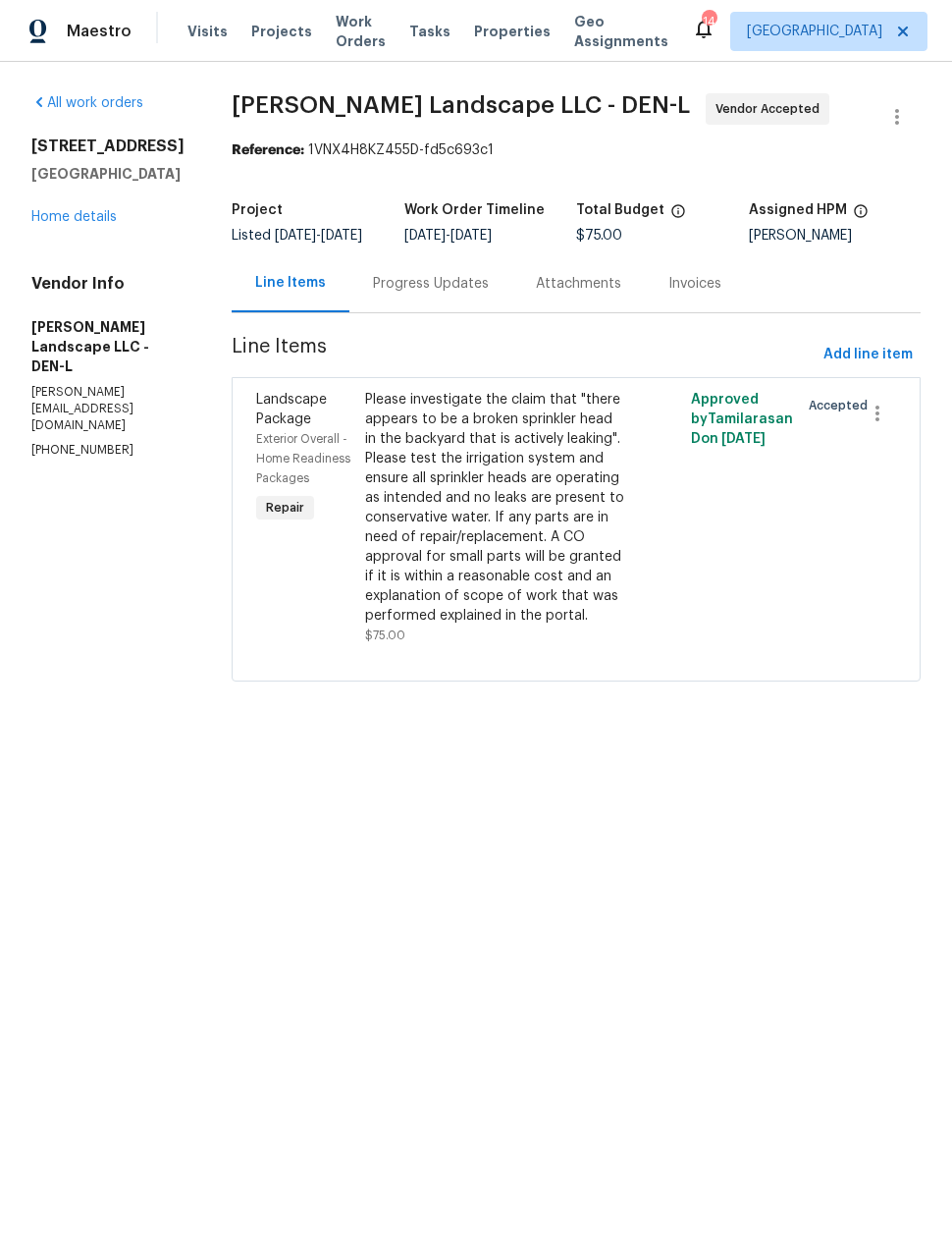
click at [103, 38] on span "Maestro" at bounding box center [99, 32] width 65 height 20
